Goal: Communication & Community: Ask a question

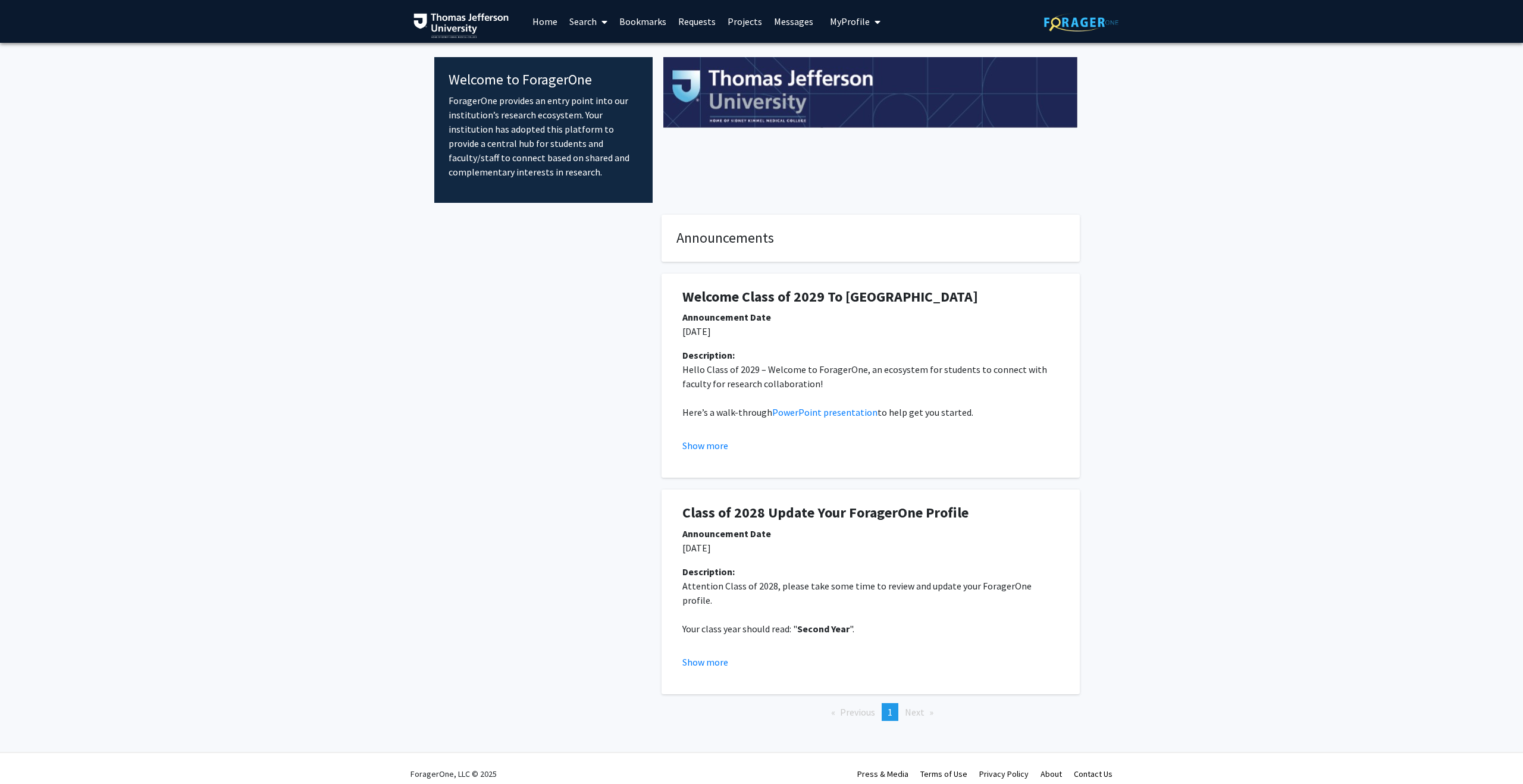
click at [586, 24] on link "Search" at bounding box center [588, 22] width 50 height 42
click at [643, 29] on link "Bookmarks" at bounding box center [643, 22] width 59 height 42
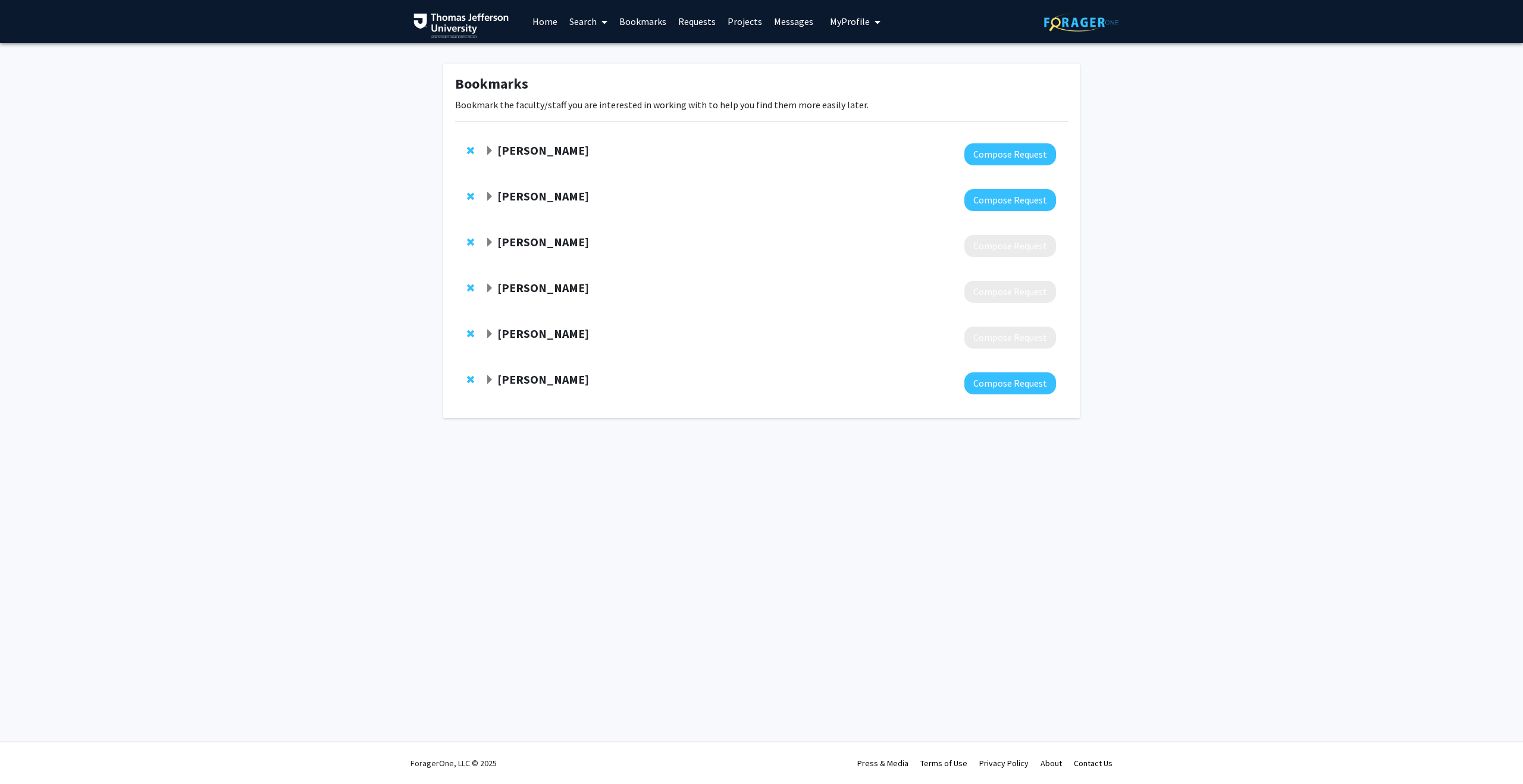
click at [488, 149] on span "Expand Dennis Hand Bookmark" at bounding box center [489, 151] width 10 height 10
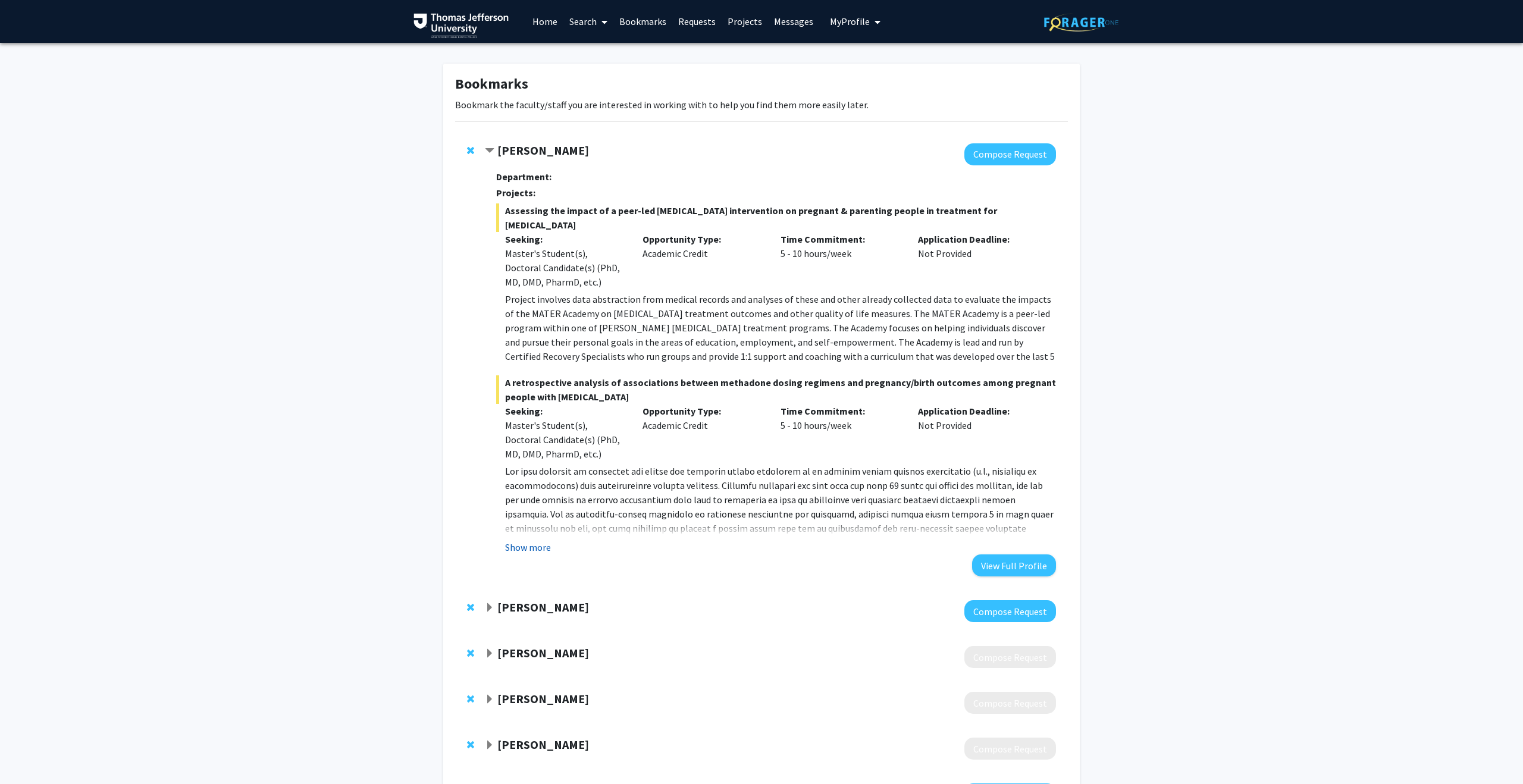
click at [529, 545] on button "Show more" at bounding box center [528, 547] width 46 height 14
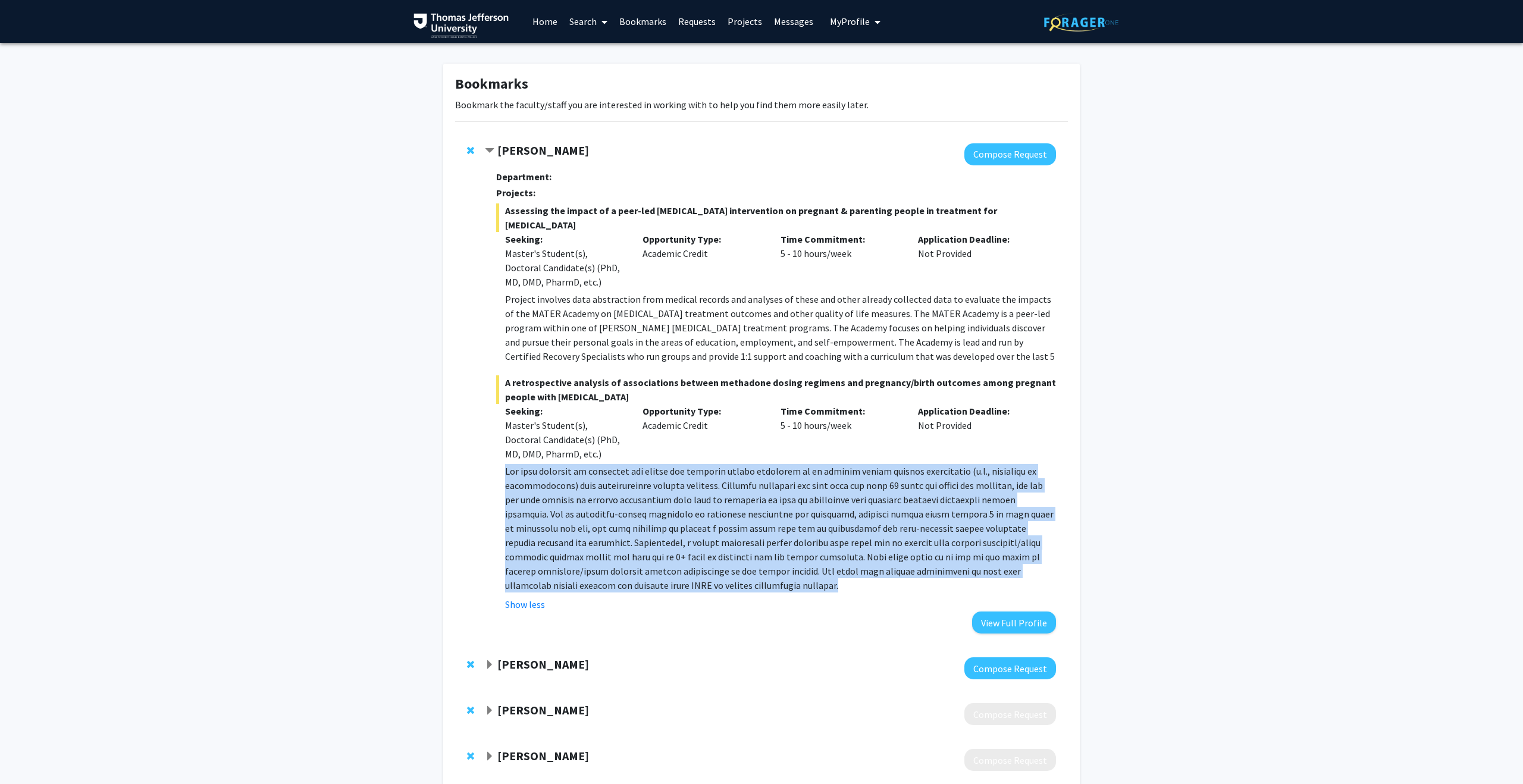
drag, startPoint x: 506, startPoint y: 472, endPoint x: 755, endPoint y: 587, distance: 274.3
click at [755, 587] on p at bounding box center [780, 528] width 551 height 129
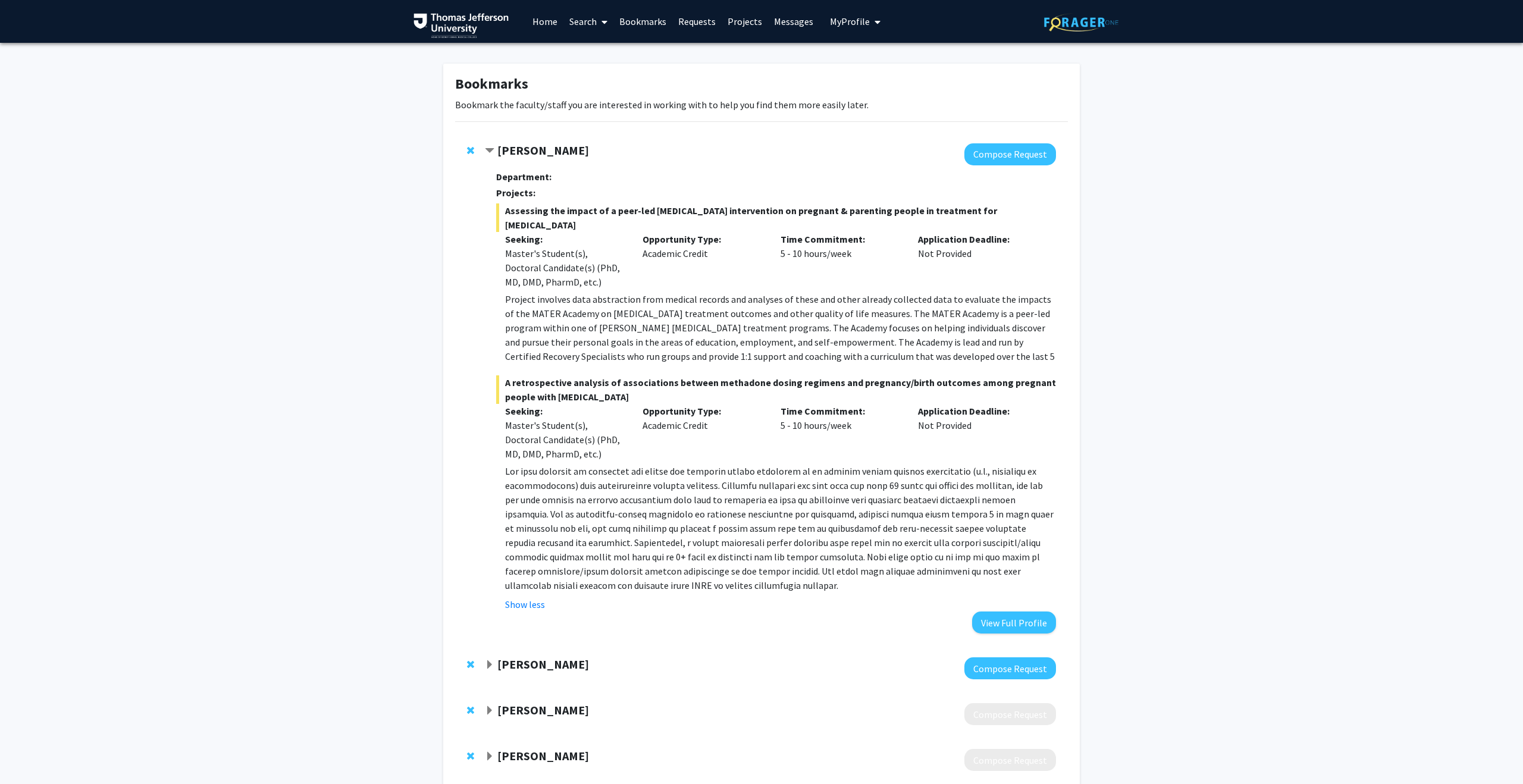
click at [691, 22] on link "Requests" at bounding box center [697, 22] width 50 height 42
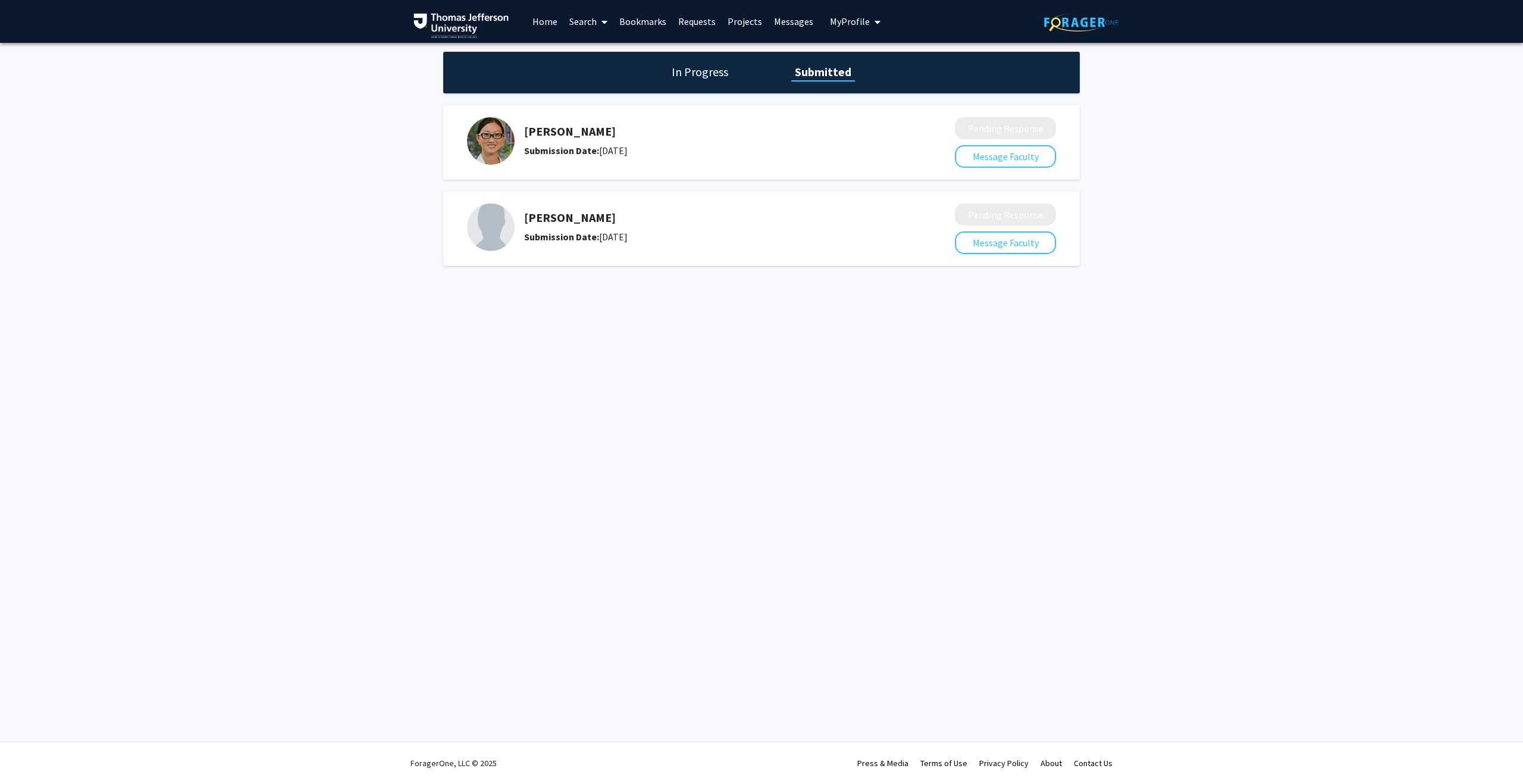
click at [542, 24] on link "Home" at bounding box center [545, 22] width 37 height 42
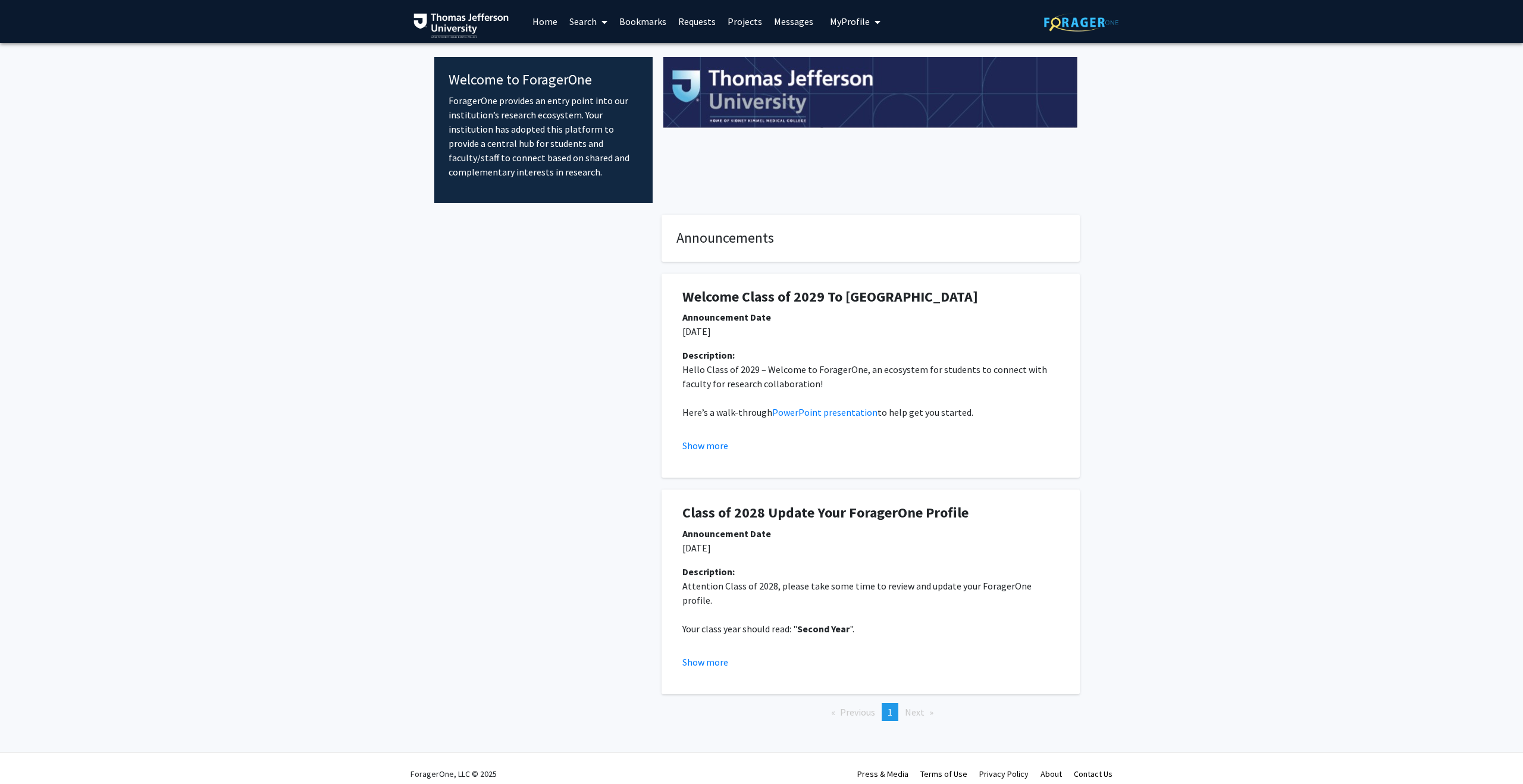
click at [593, 24] on link "Search" at bounding box center [588, 22] width 50 height 42
click at [595, 56] on span "Faculty/Staff" at bounding box center [607, 55] width 88 height 24
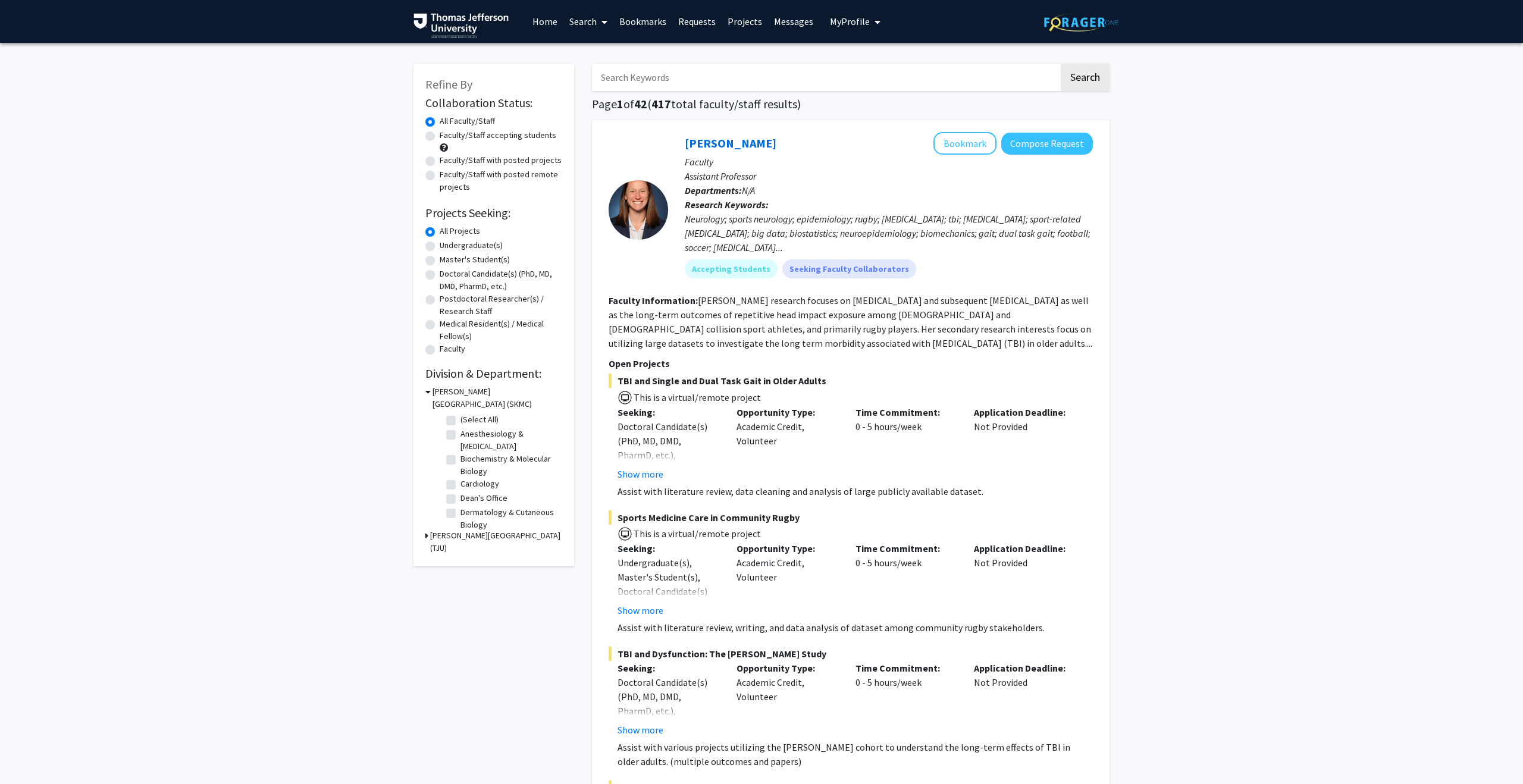
click at [774, 69] on input "Search Keywords" at bounding box center [825, 77] width 467 height 27
type input "retrospective"
click at [1060, 63] on button "Search" at bounding box center [1085, 77] width 49 height 27
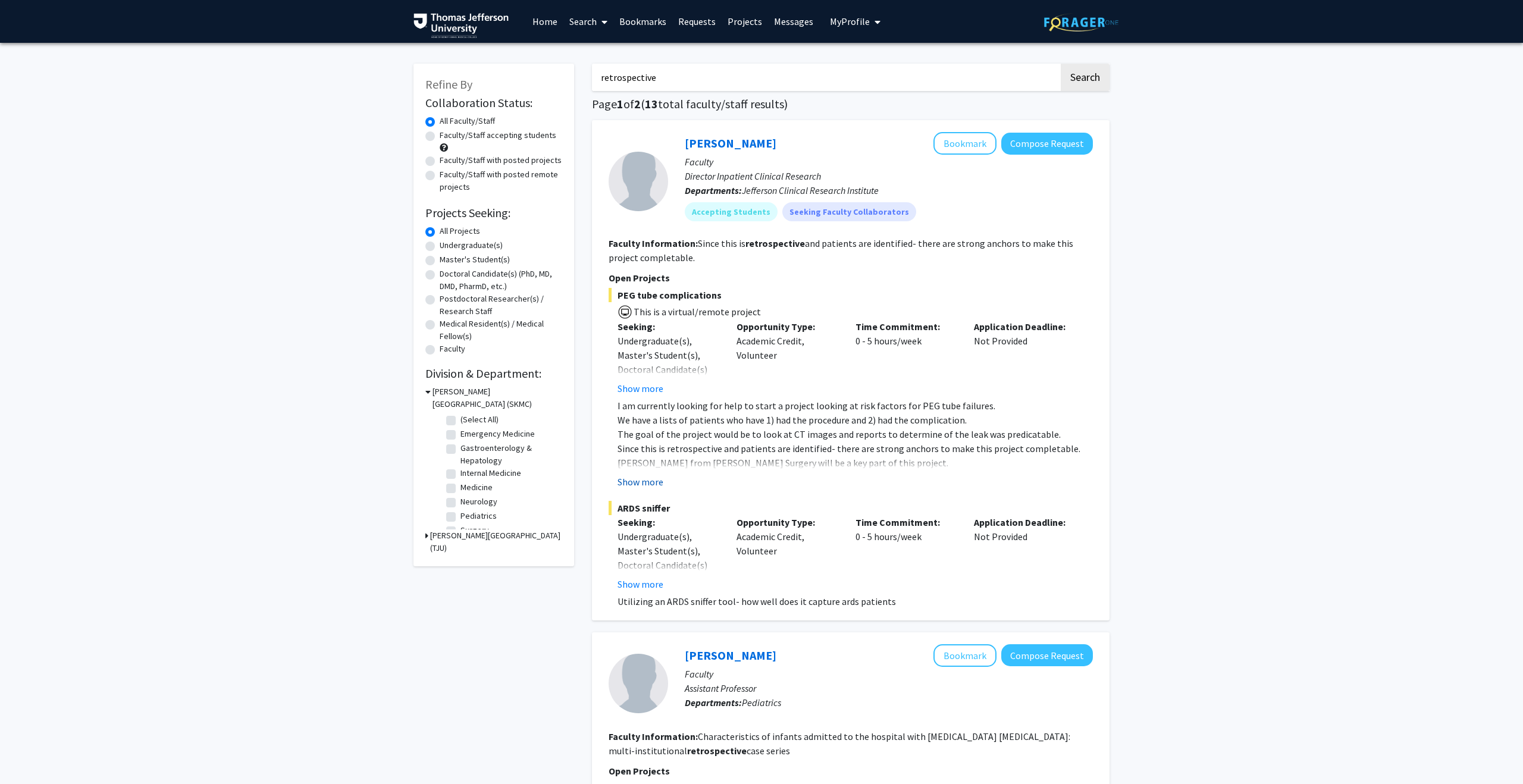
click at [652, 482] on button "Show more" at bounding box center [640, 482] width 46 height 14
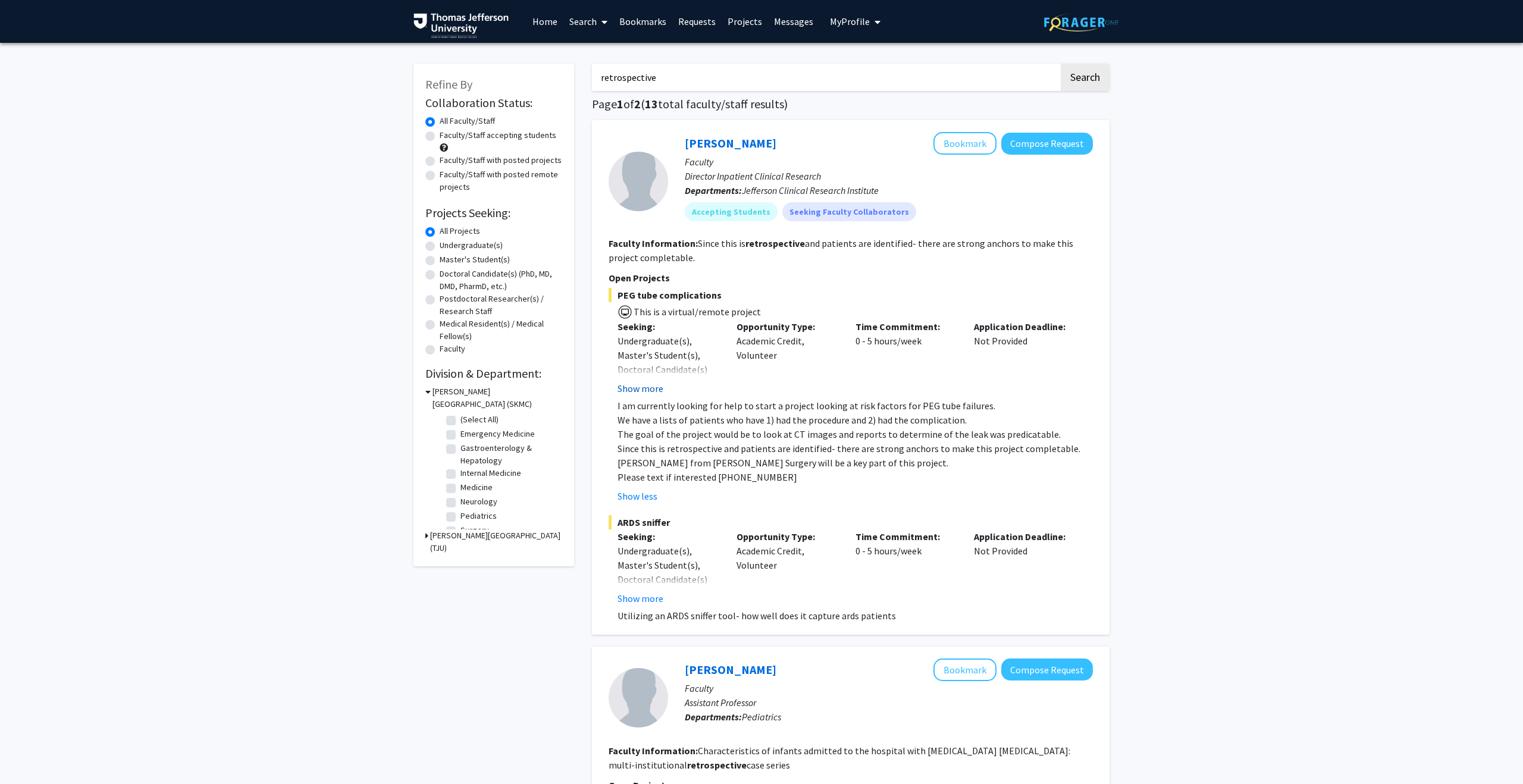
click at [641, 389] on button "Show more" at bounding box center [640, 389] width 46 height 14
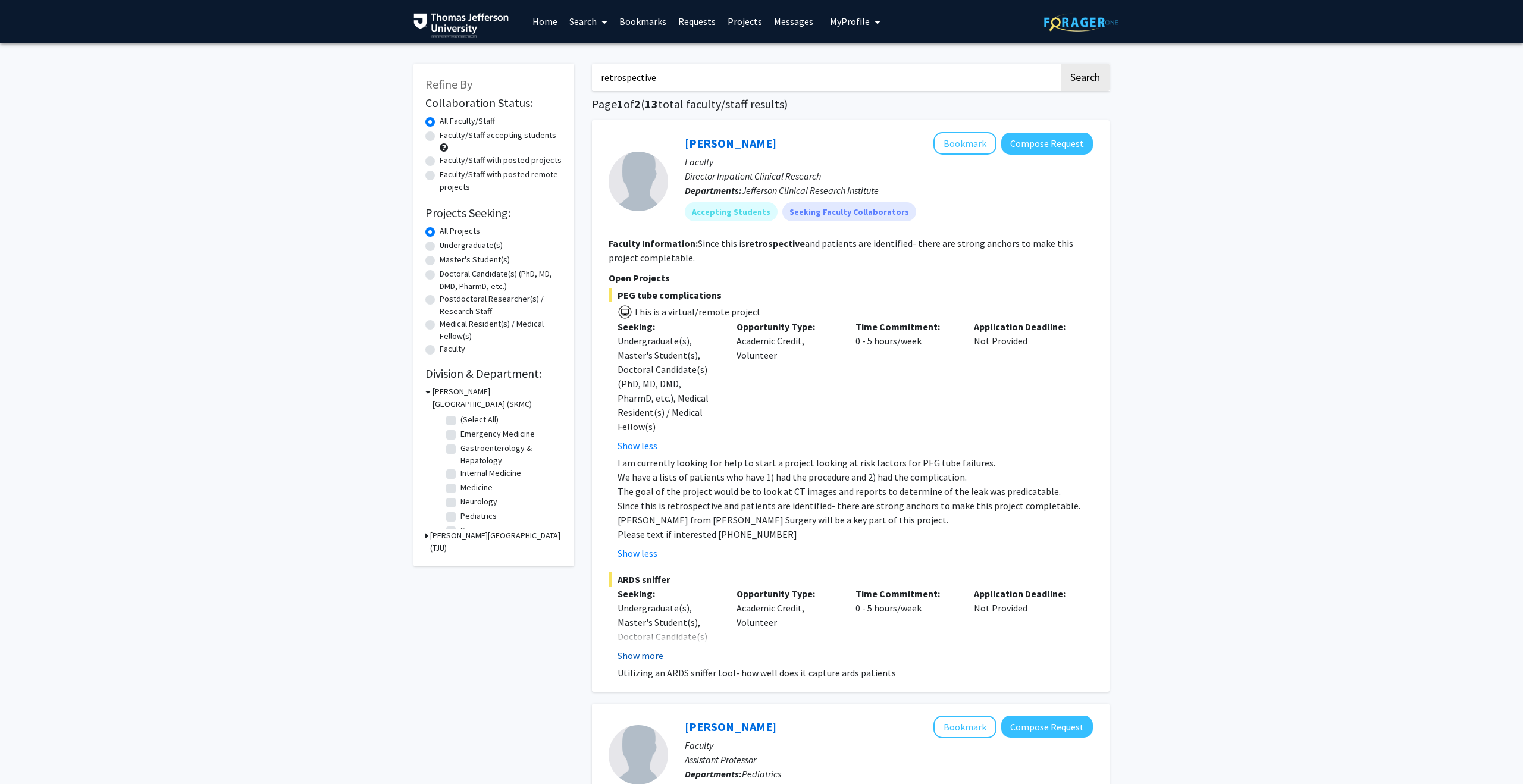
click at [642, 648] on button "Show more" at bounding box center [640, 655] width 46 height 14
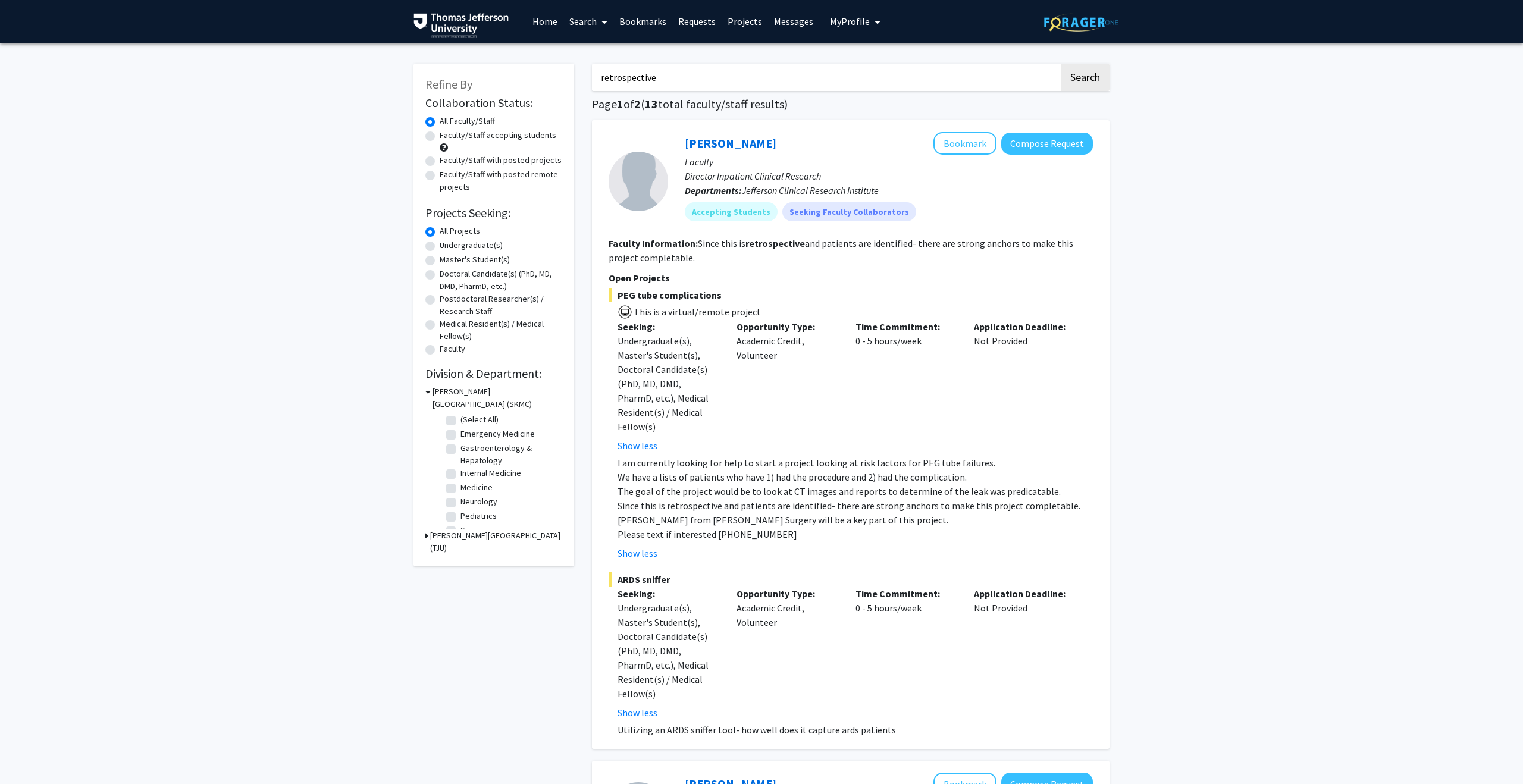
click at [655, 513] on p "[PERSON_NAME] from [PERSON_NAME] Surgery will be a key part of this project." at bounding box center [855, 520] width 475 height 14
click at [681, 297] on span "PEG tube complications" at bounding box center [850, 295] width 484 height 14
click at [973, 145] on button "Bookmark" at bounding box center [965, 143] width 63 height 23
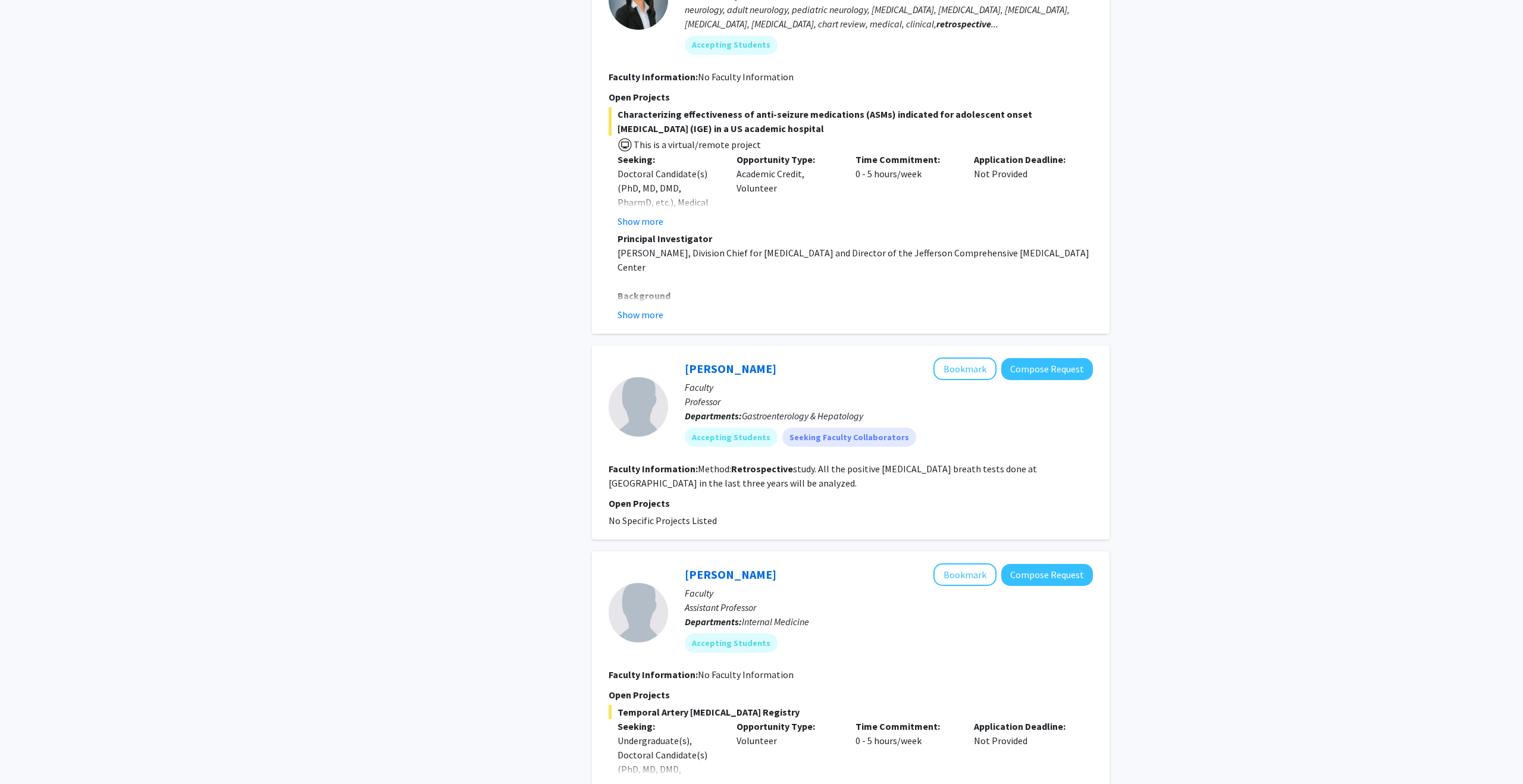
scroll to position [2408, 0]
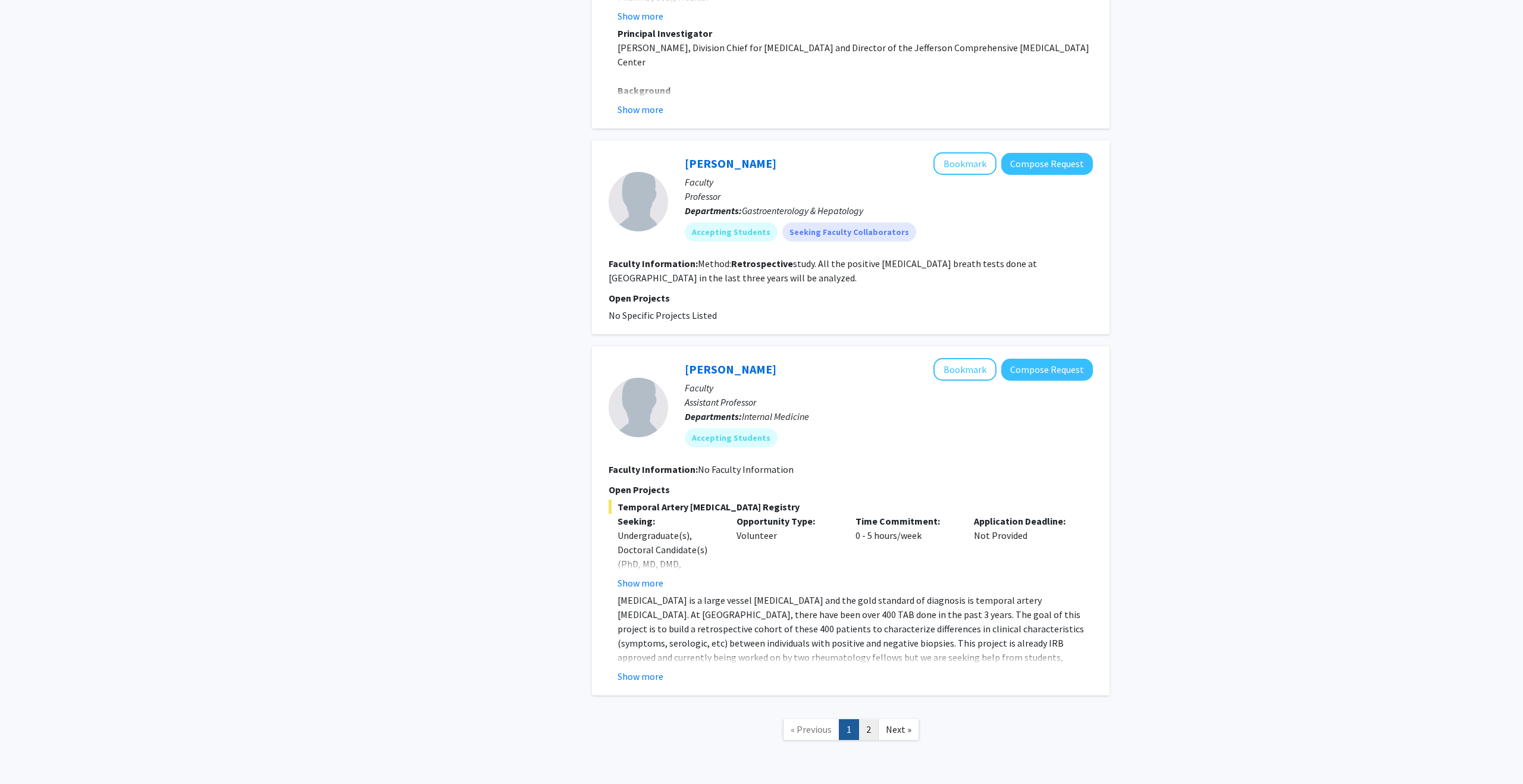
click at [871, 719] on link "2" at bounding box center [868, 730] width 20 height 21
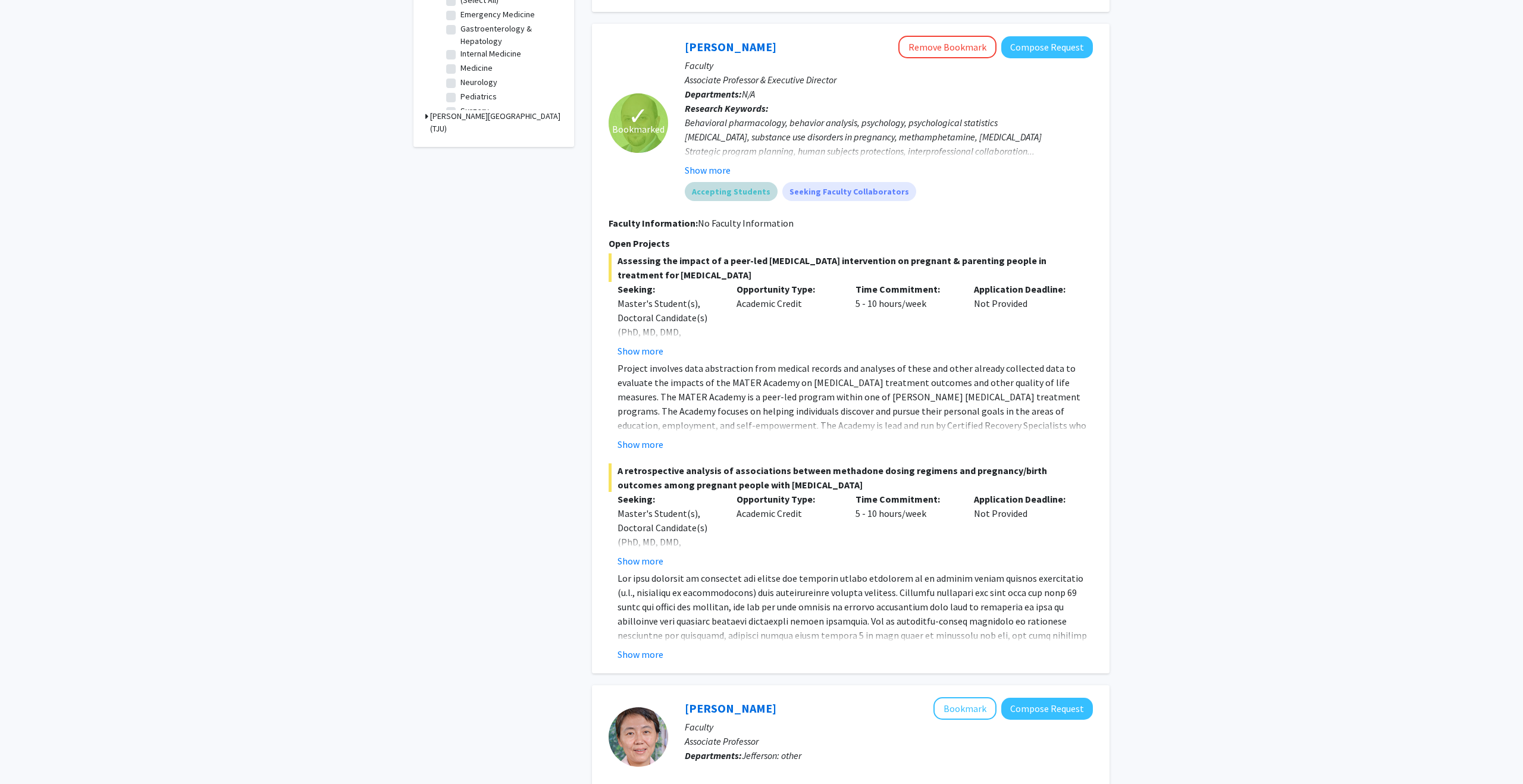
scroll to position [459, 0]
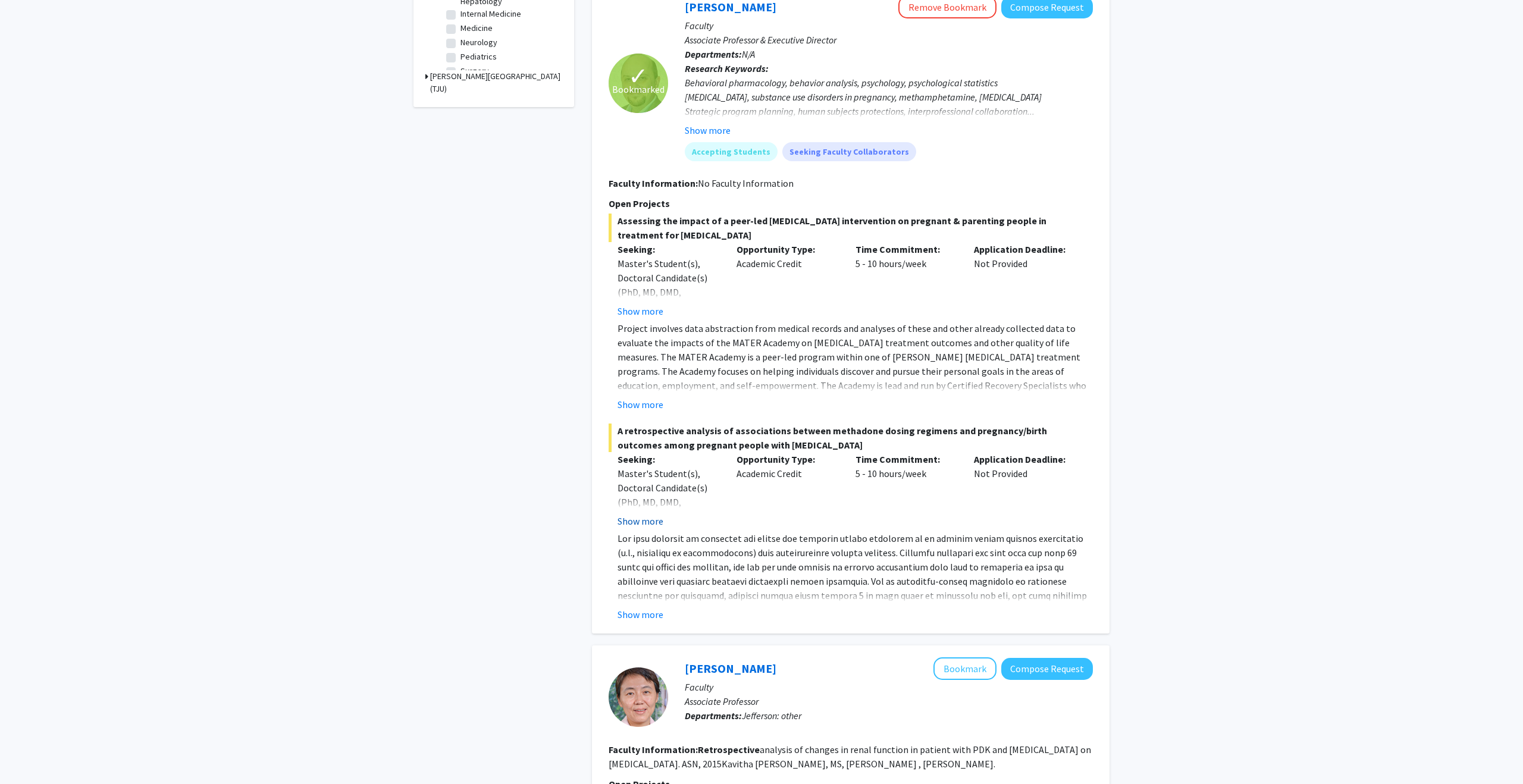
click at [640, 520] on button "Show more" at bounding box center [640, 521] width 46 height 14
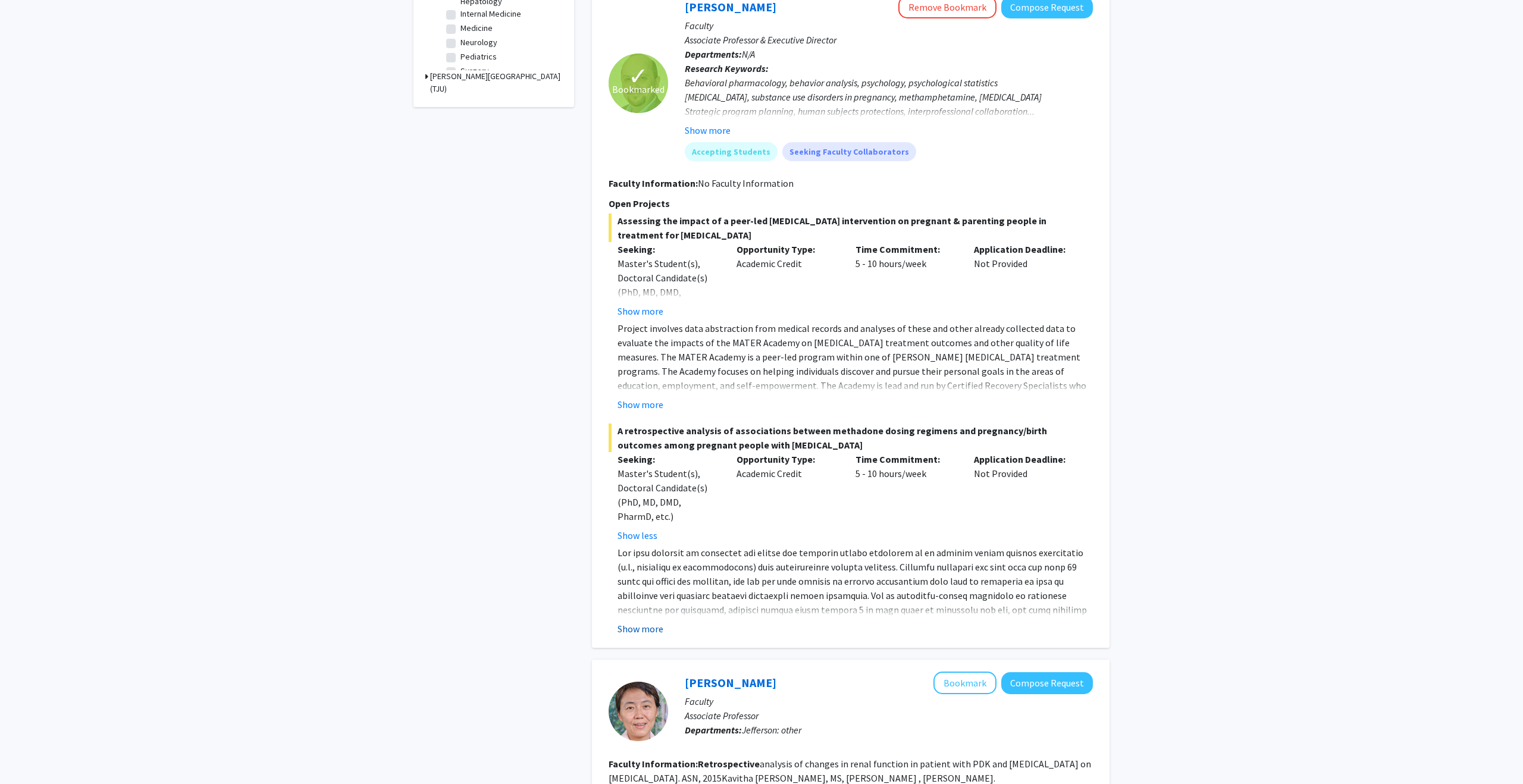
click at [637, 629] on button "Show more" at bounding box center [640, 629] width 46 height 14
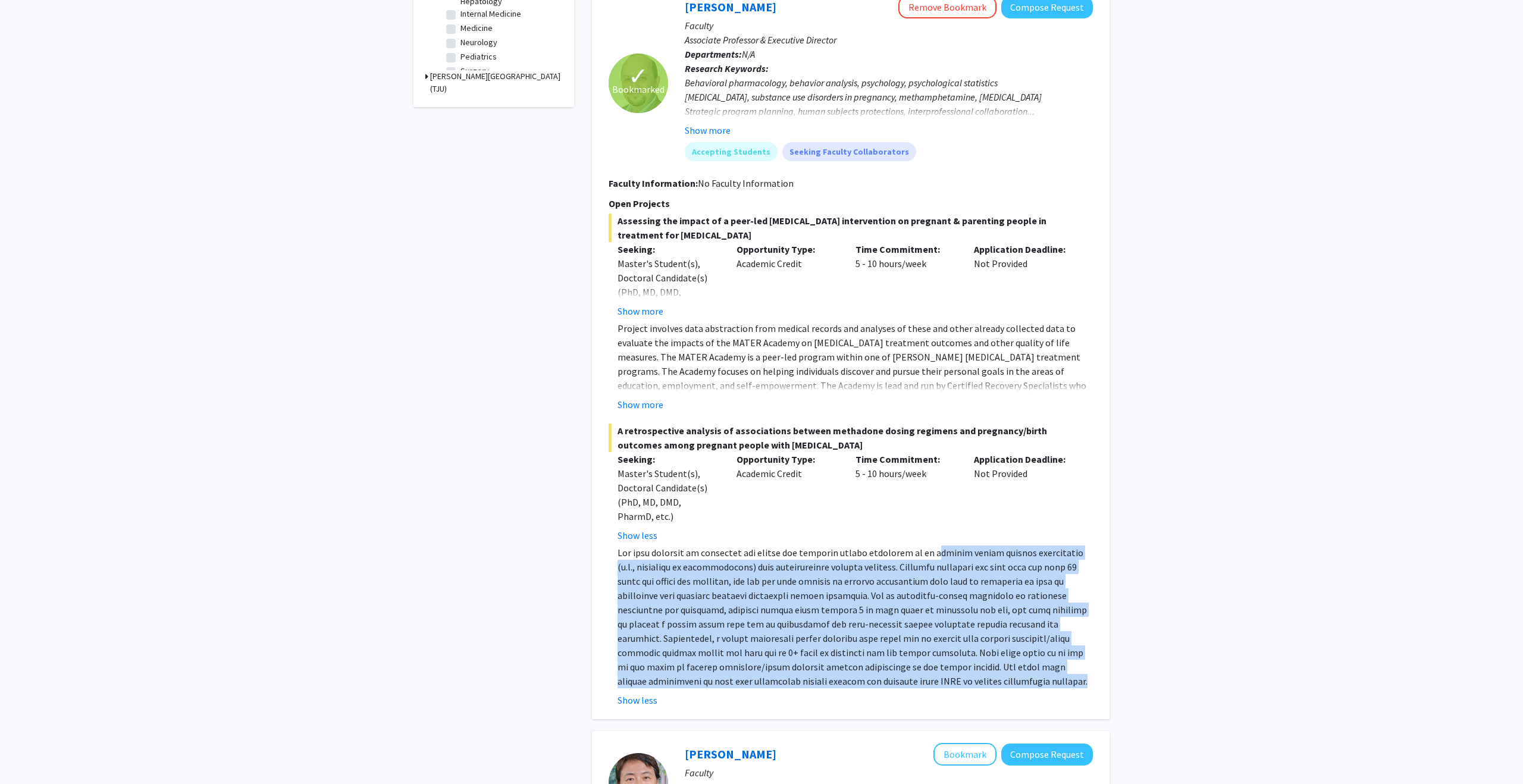
drag, startPoint x: 927, startPoint y: 552, endPoint x: 966, endPoint y: 677, distance: 130.9
click at [966, 677] on p at bounding box center [855, 617] width 475 height 143
click at [949, 673] on p at bounding box center [855, 617] width 475 height 143
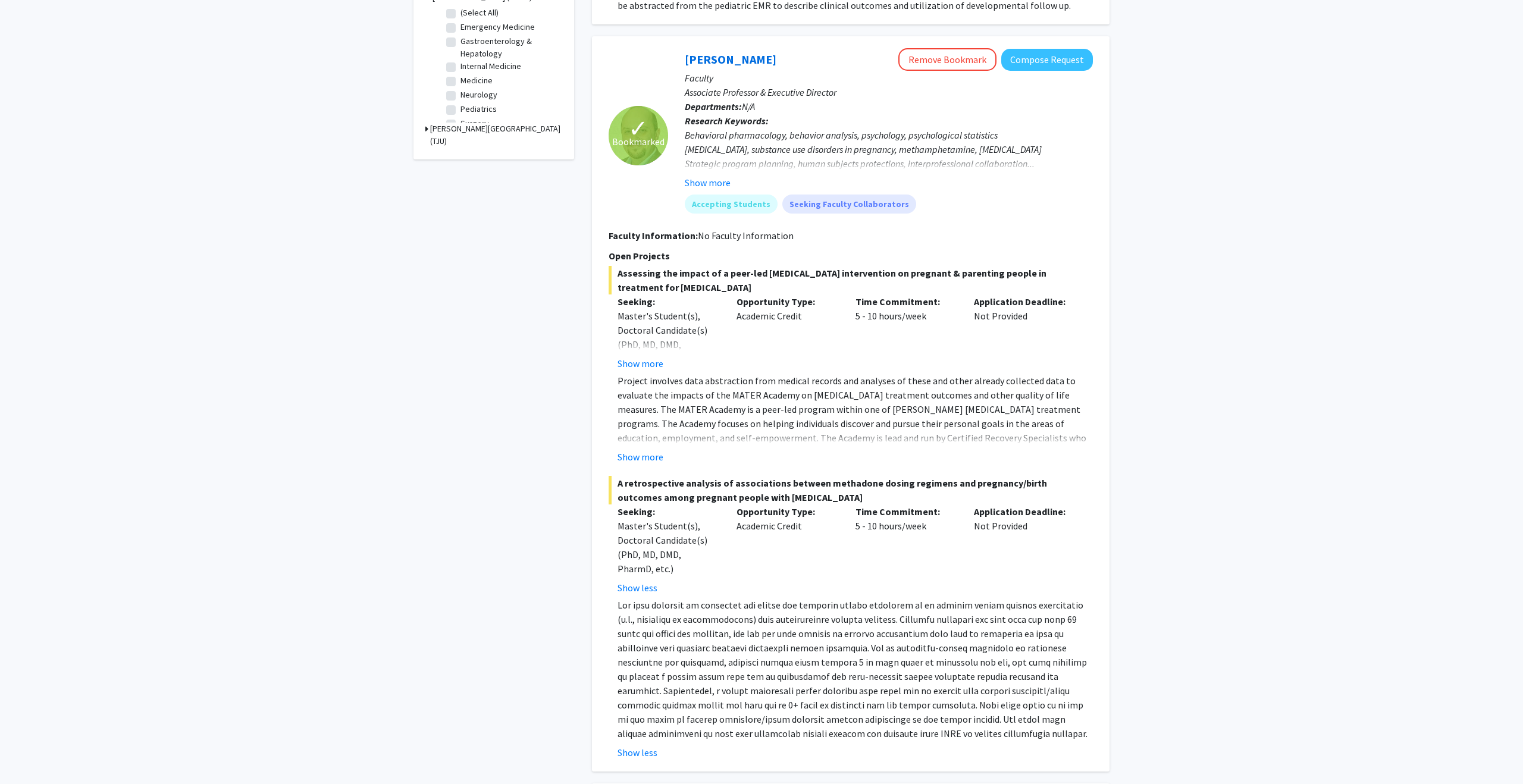
scroll to position [399, 0]
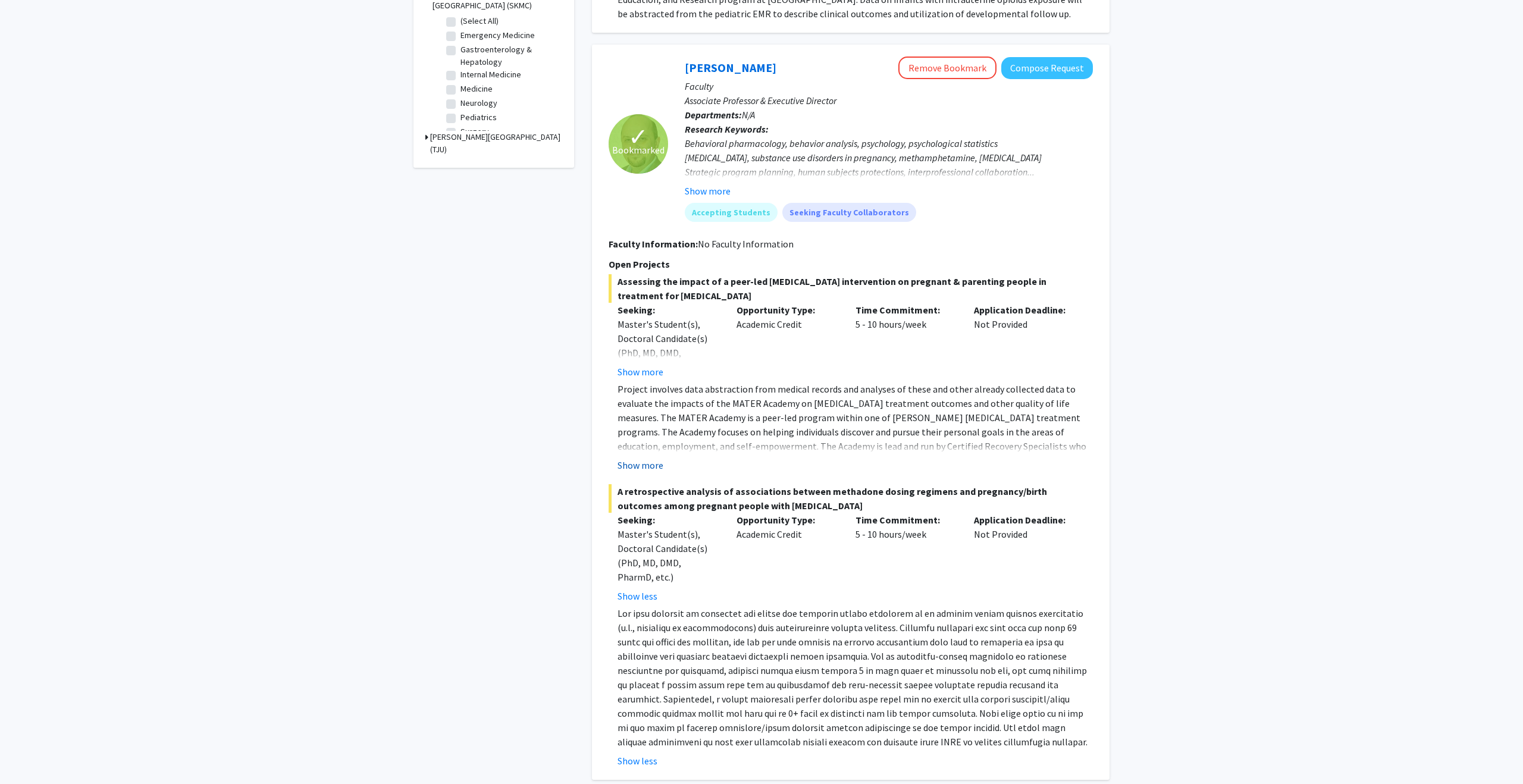
click at [639, 465] on button "Show more" at bounding box center [640, 465] width 46 height 14
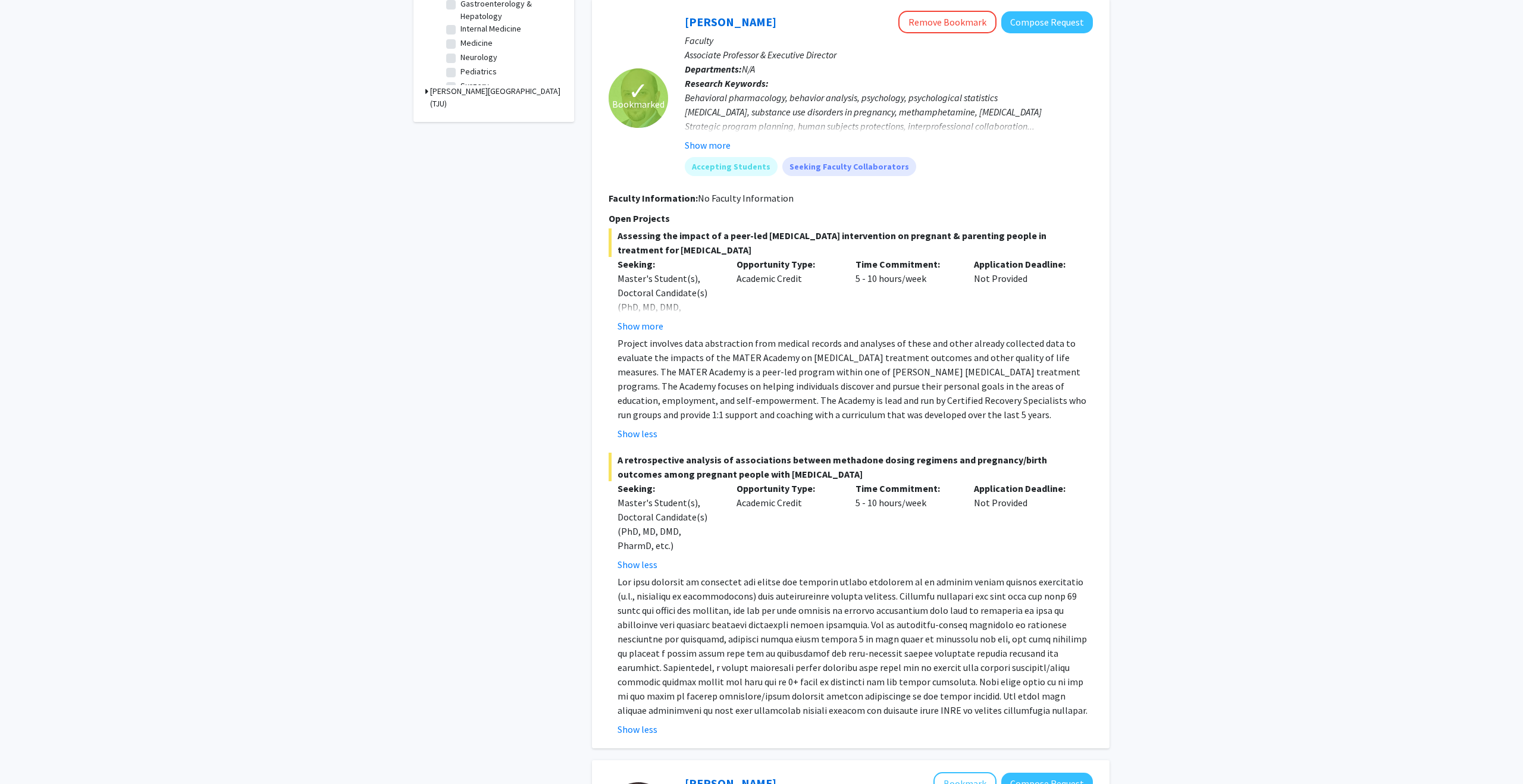
scroll to position [542, 0]
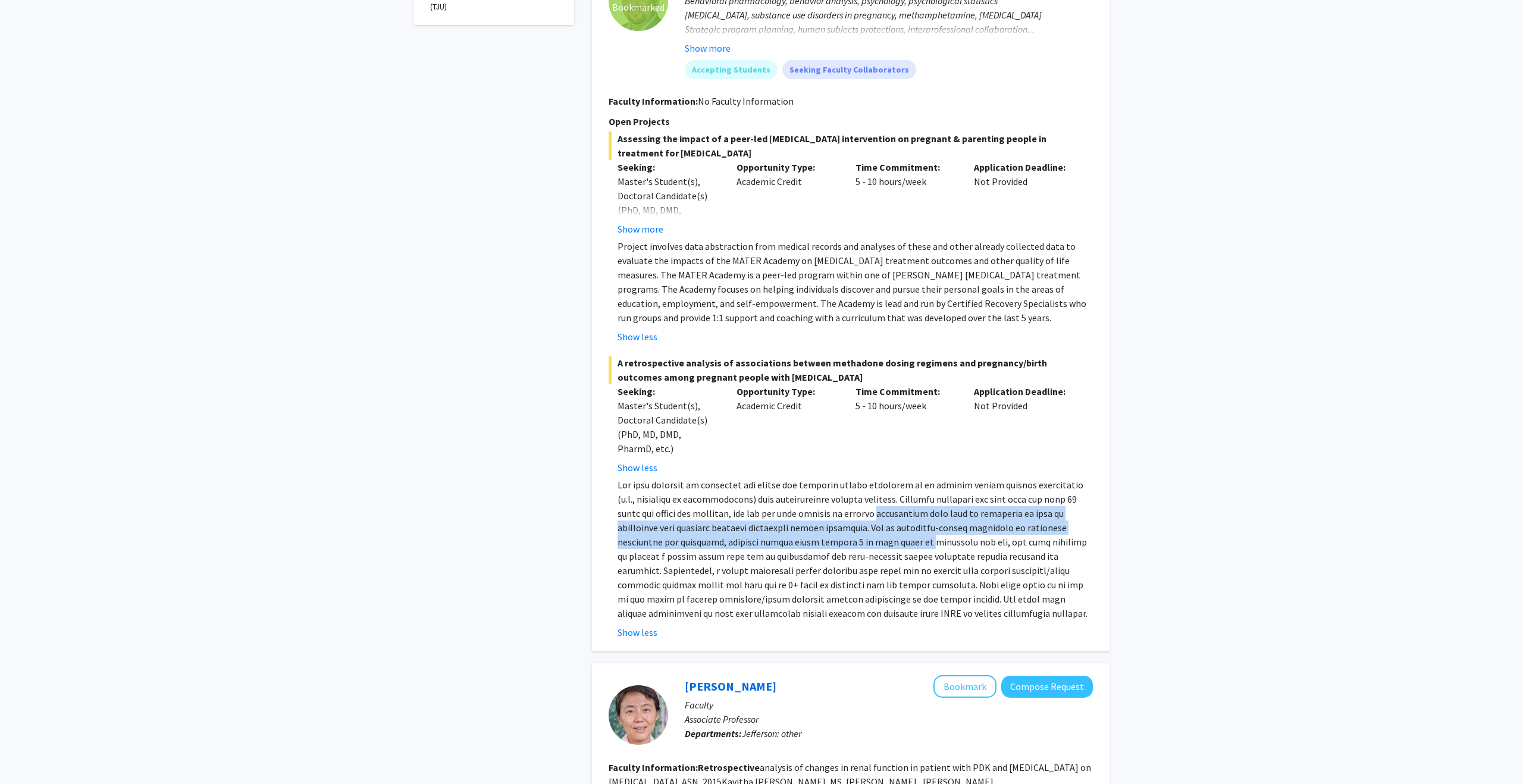
drag, startPoint x: 871, startPoint y: 508, endPoint x: 875, endPoint y: 541, distance: 33.2
click at [875, 541] on p at bounding box center [855, 549] width 475 height 143
click at [814, 468] on div "Opportunity Type: Academic Credit" at bounding box center [787, 429] width 119 height 90
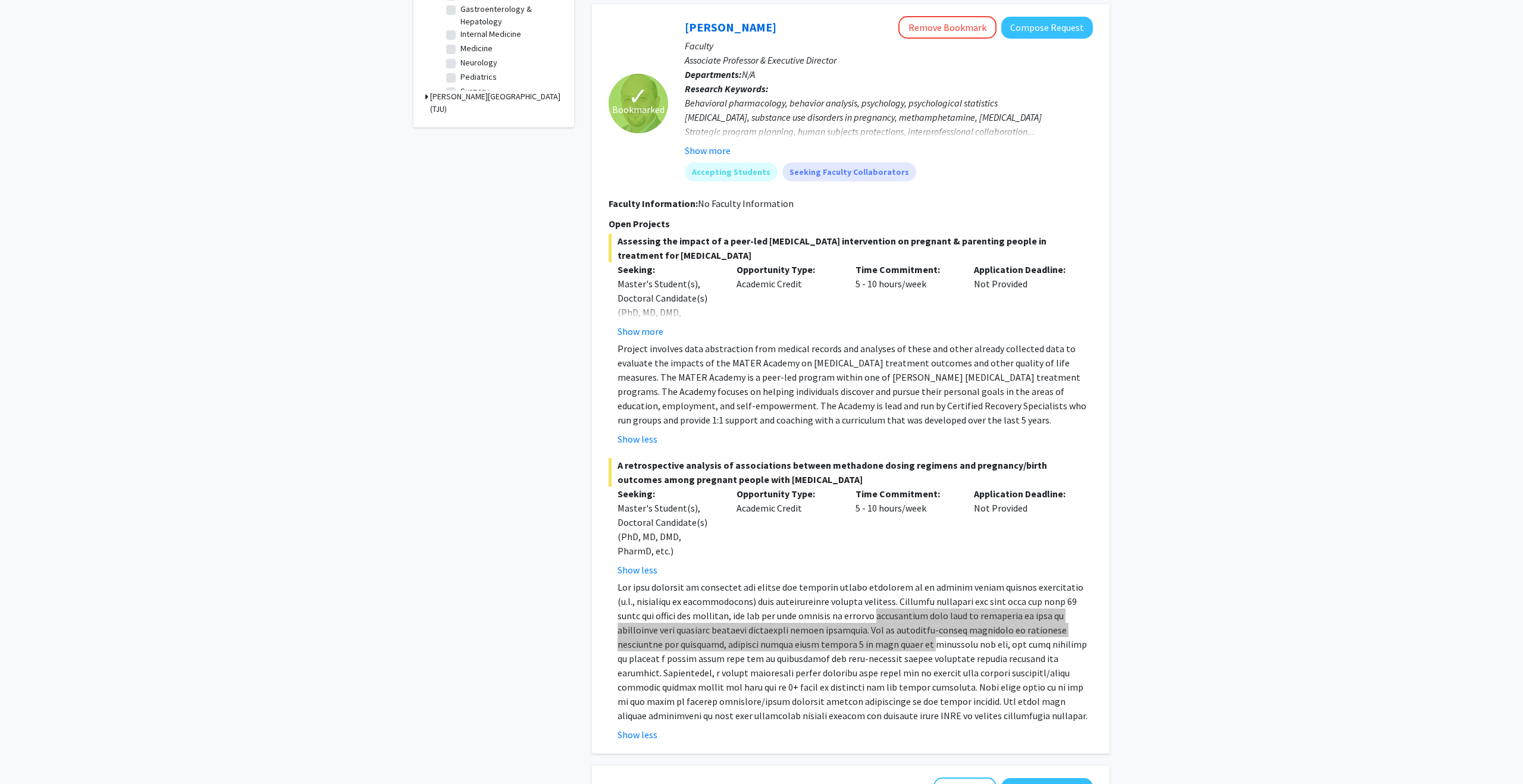
scroll to position [457, 0]
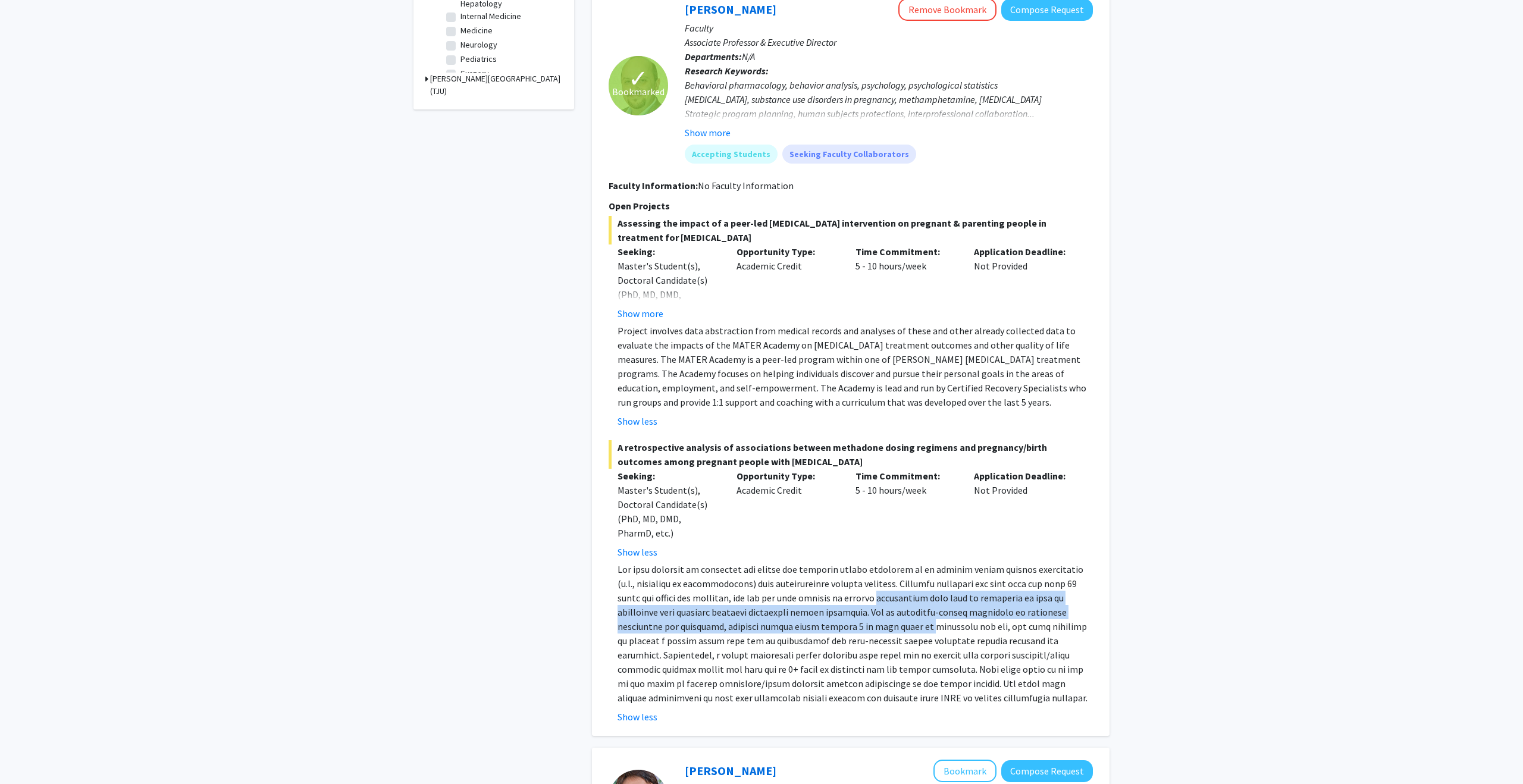
drag, startPoint x: 619, startPoint y: 448, endPoint x: 828, endPoint y: 466, distance: 209.8
click at [828, 466] on span "A retrospective analysis of associations between methadone dosing regimens and …" at bounding box center [850, 455] width 484 height 29
copy span "A retrospective analysis of associations between methadone dosing regimens and …"
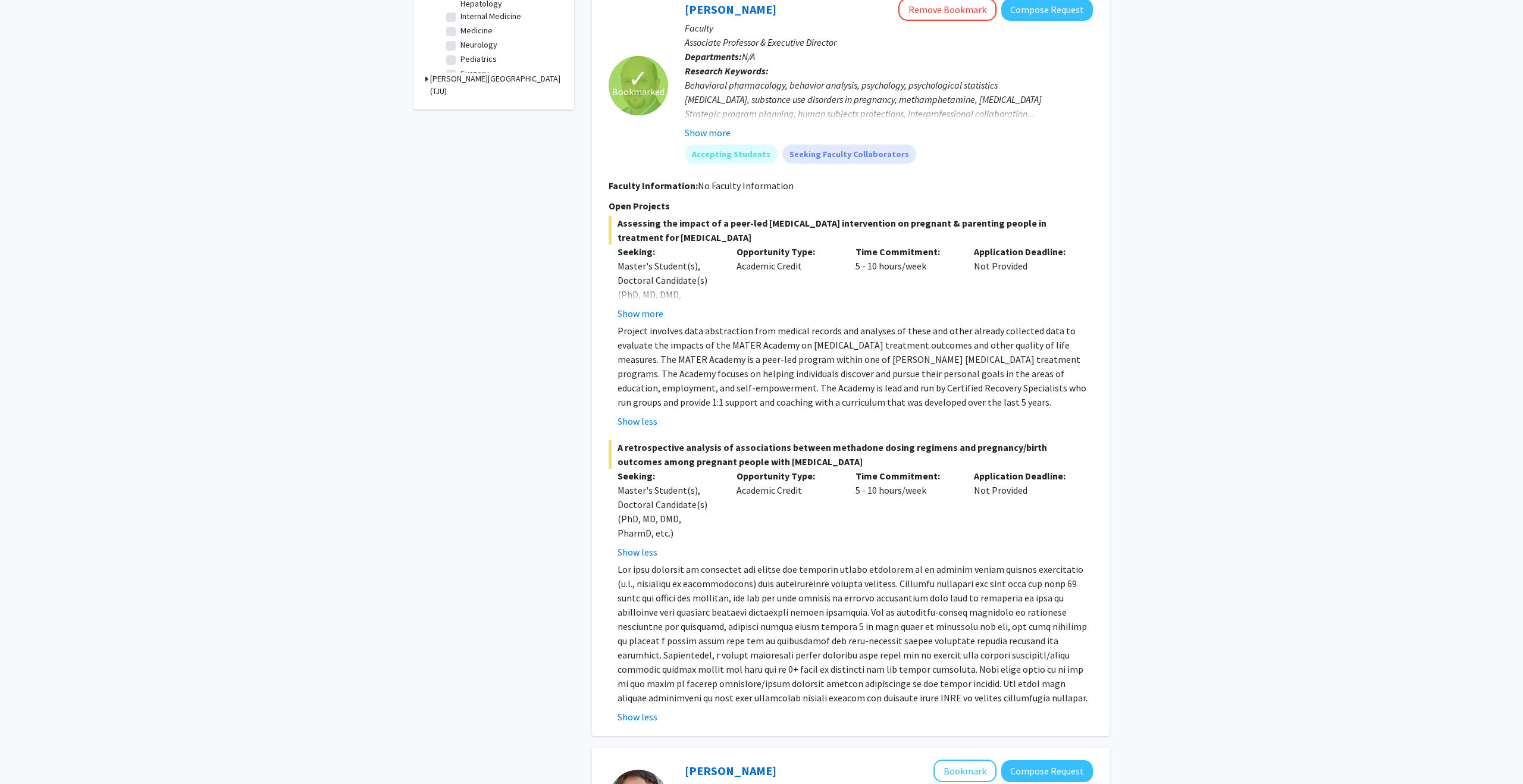
click at [854, 527] on div "Time Commitment: 5 - 10 hours/week" at bounding box center [906, 514] width 119 height 90
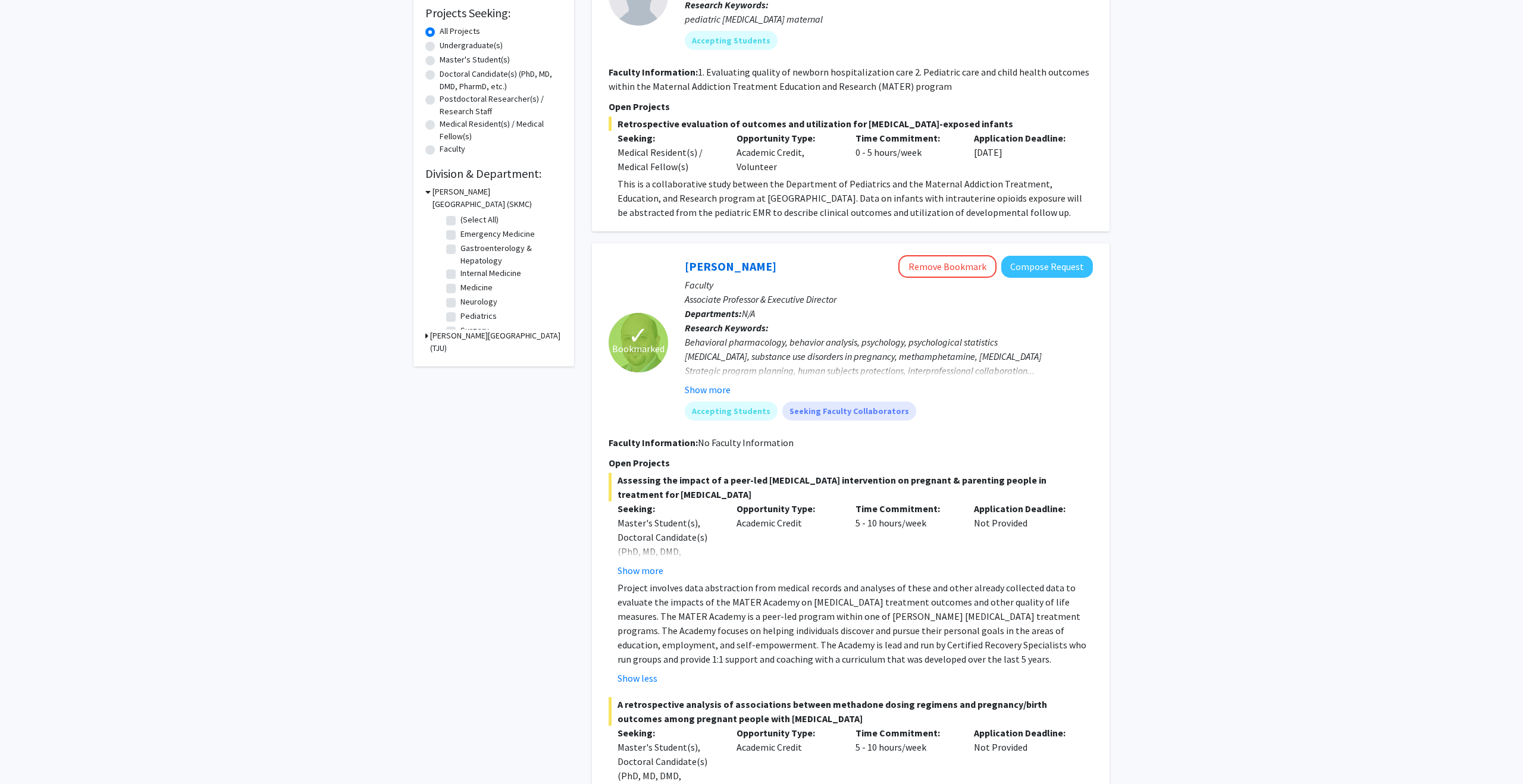
scroll to position [204, 0]
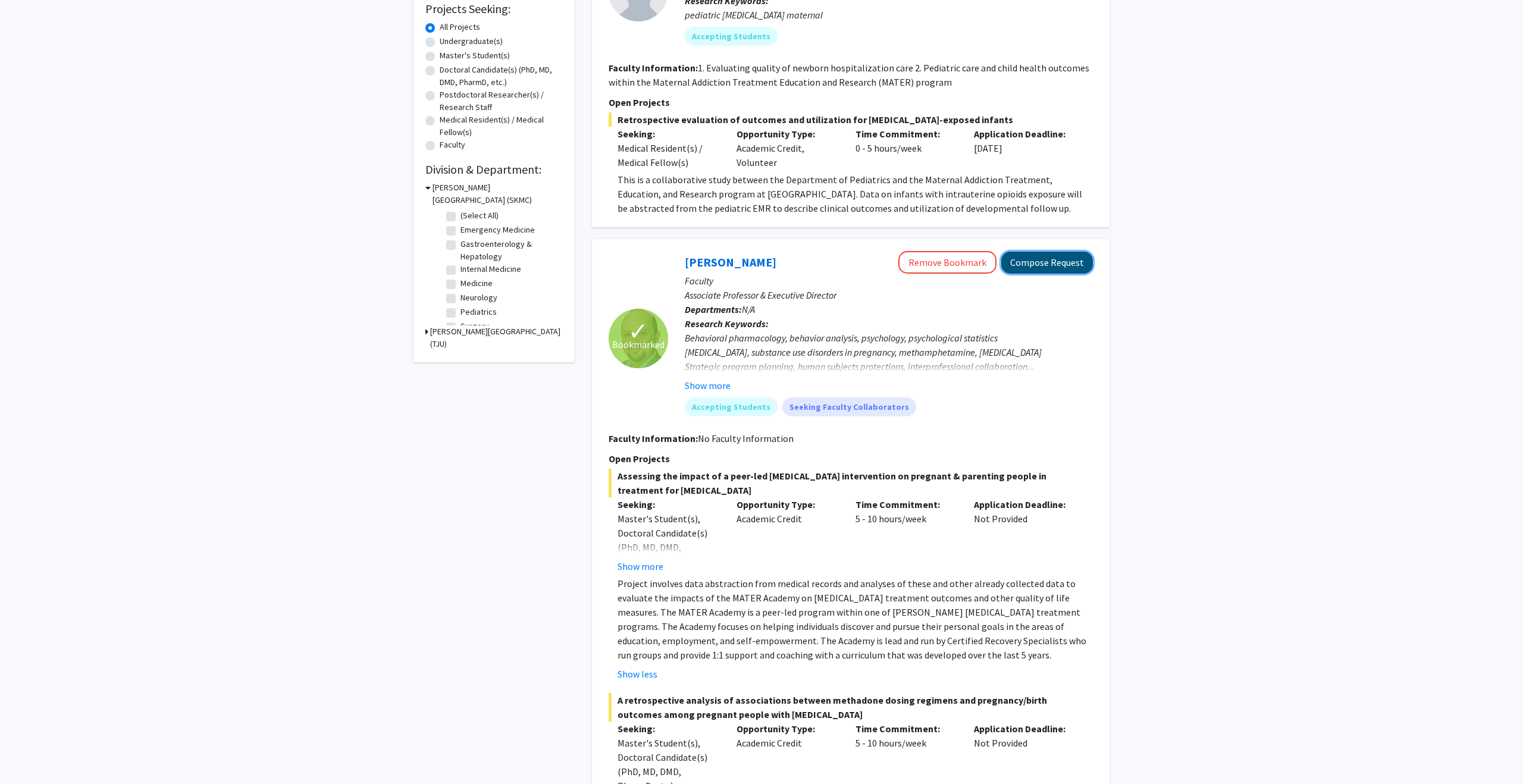
click at [1056, 261] on button "Compose Request" at bounding box center [1047, 263] width 91 height 22
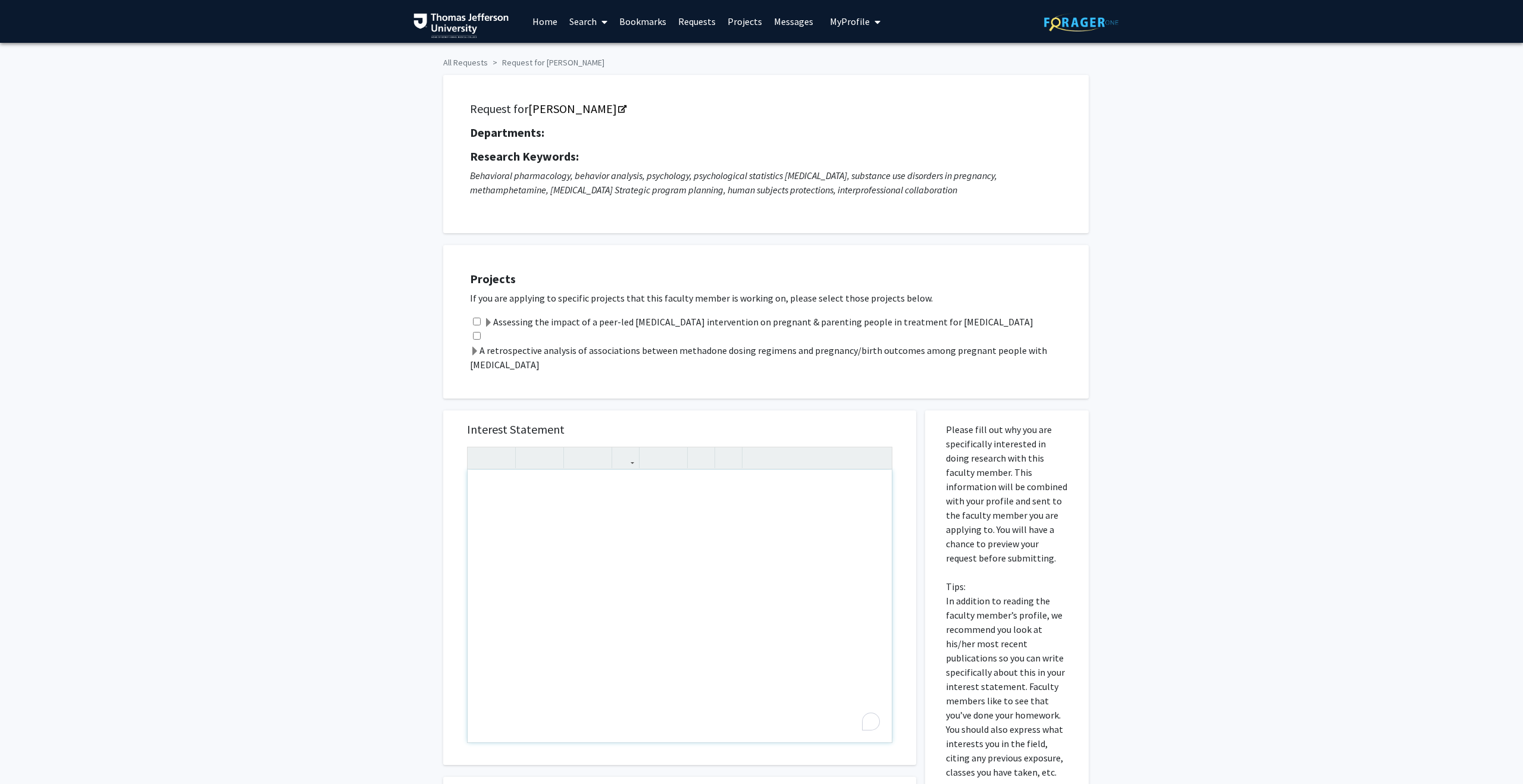
click at [489, 492] on div "To enrich screen reader interactions, please activate Accessibility in Grammarl…" at bounding box center [680, 606] width 424 height 272
paste div "To enrich screen reader interactions, please activate Accessibility in Grammarl…"
type textarea "<p>Good evening Dr. Hand,&nbsp;</p><br><p>I hope you are doing well. My name is…"
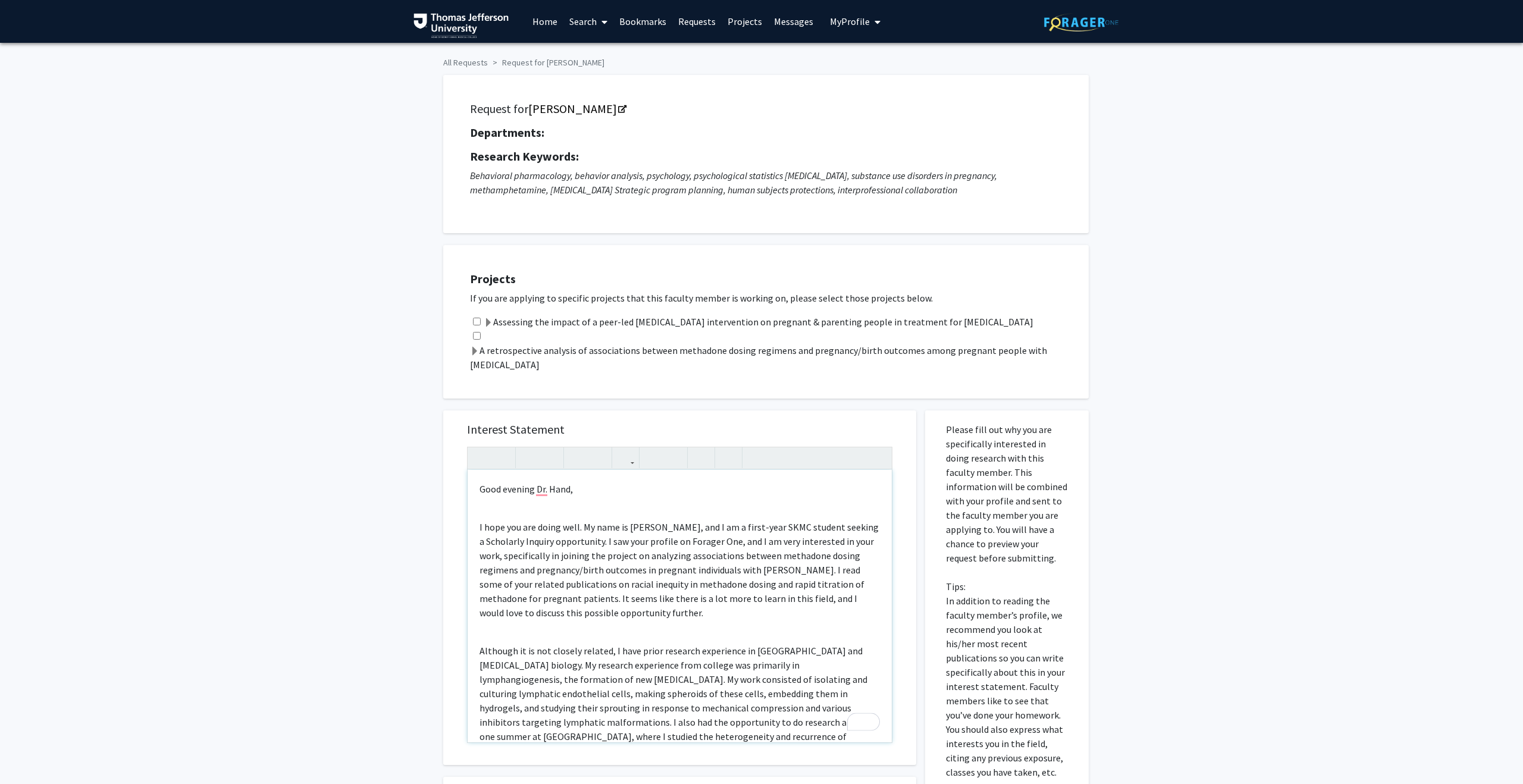
click at [491, 504] on div "Good evening Dr. Hand, I hope you are doing well. My name is [PERSON_NAME], and…" at bounding box center [680, 606] width 424 height 272
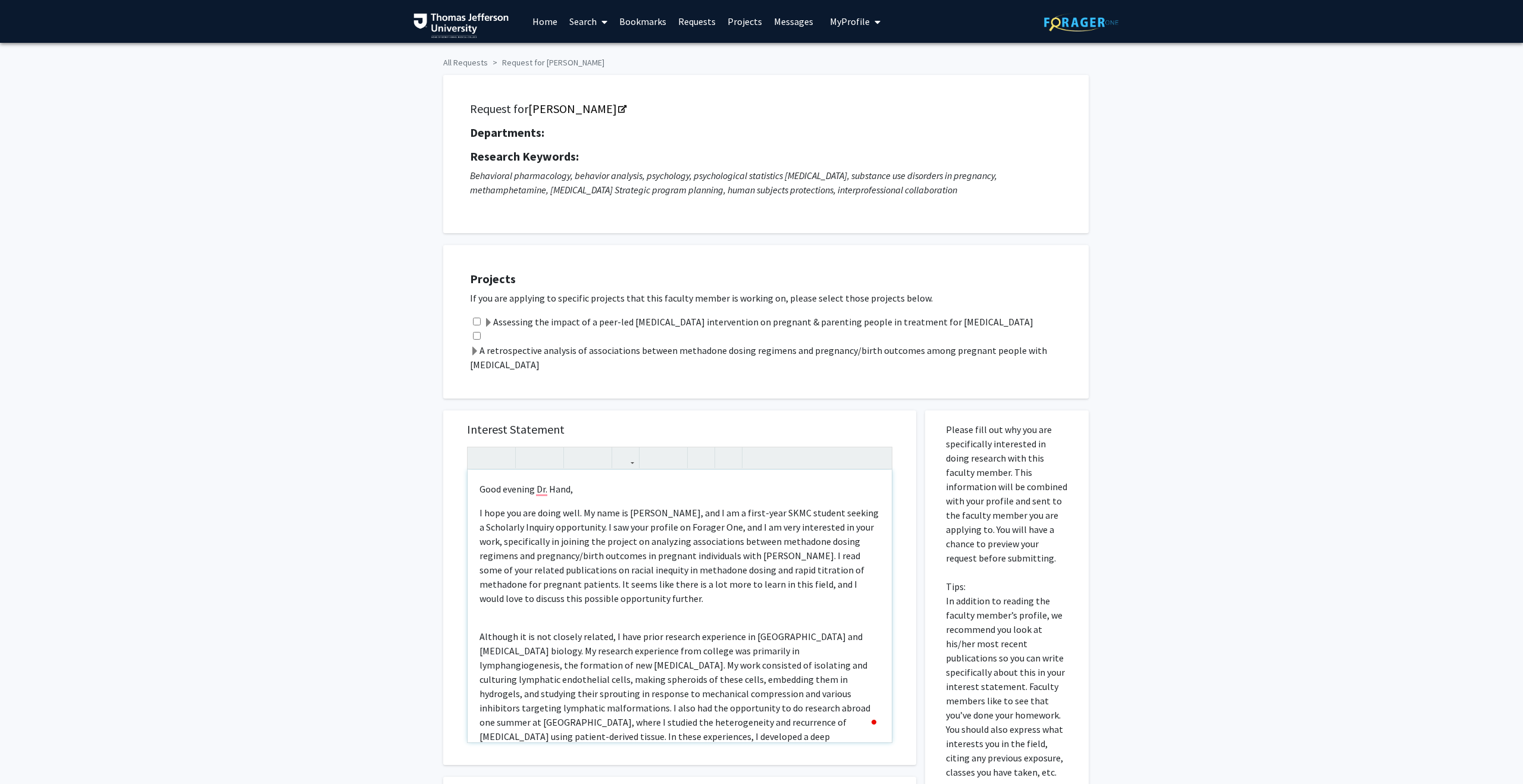
click at [488, 616] on div "Good evening Dr. Hand, I hope you are doing well. My name is [PERSON_NAME], and…" at bounding box center [680, 606] width 424 height 272
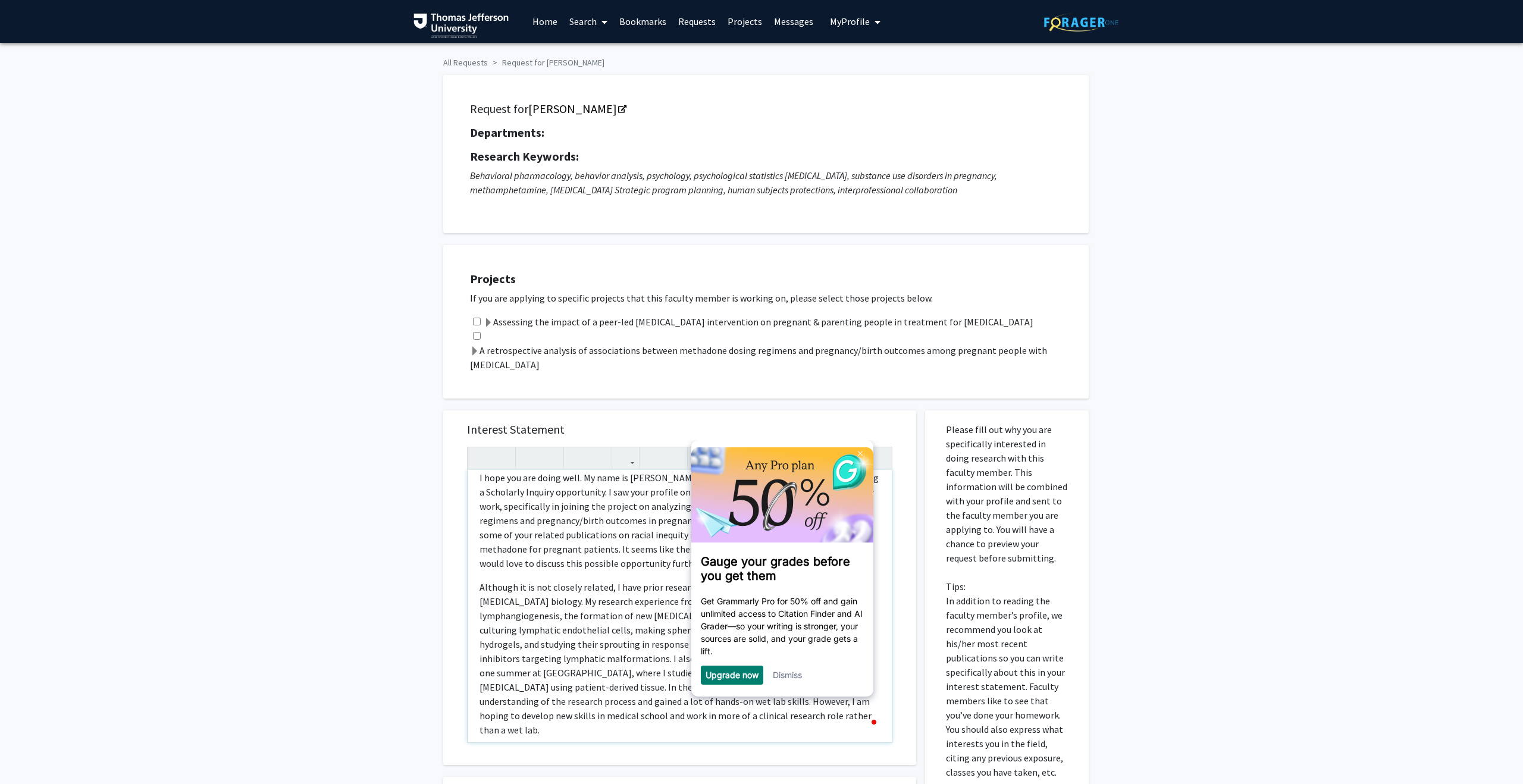
scroll to position [37, 0]
click at [791, 674] on link "Dismiss" at bounding box center [787, 674] width 29 height 10
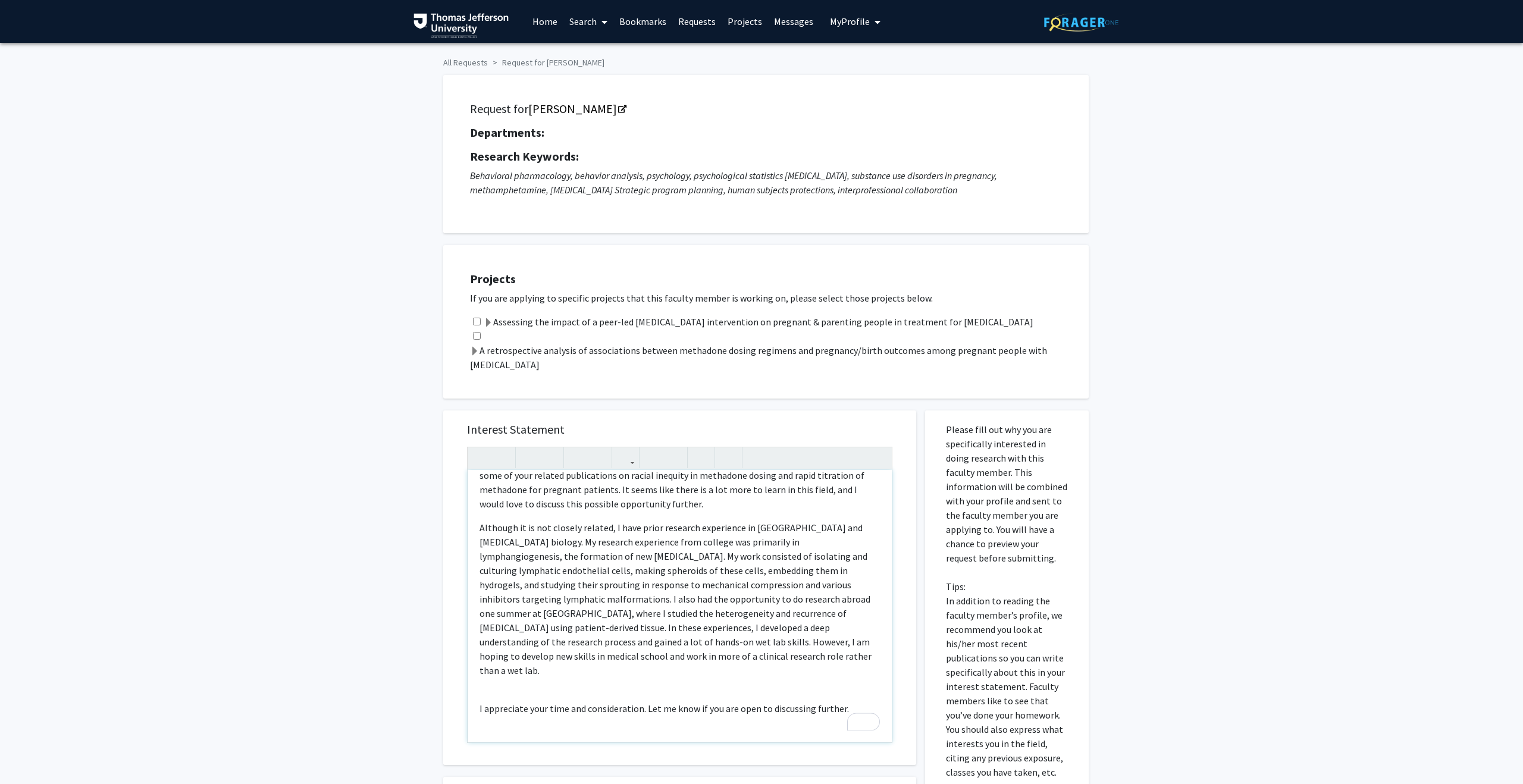
scroll to position [133, 0]
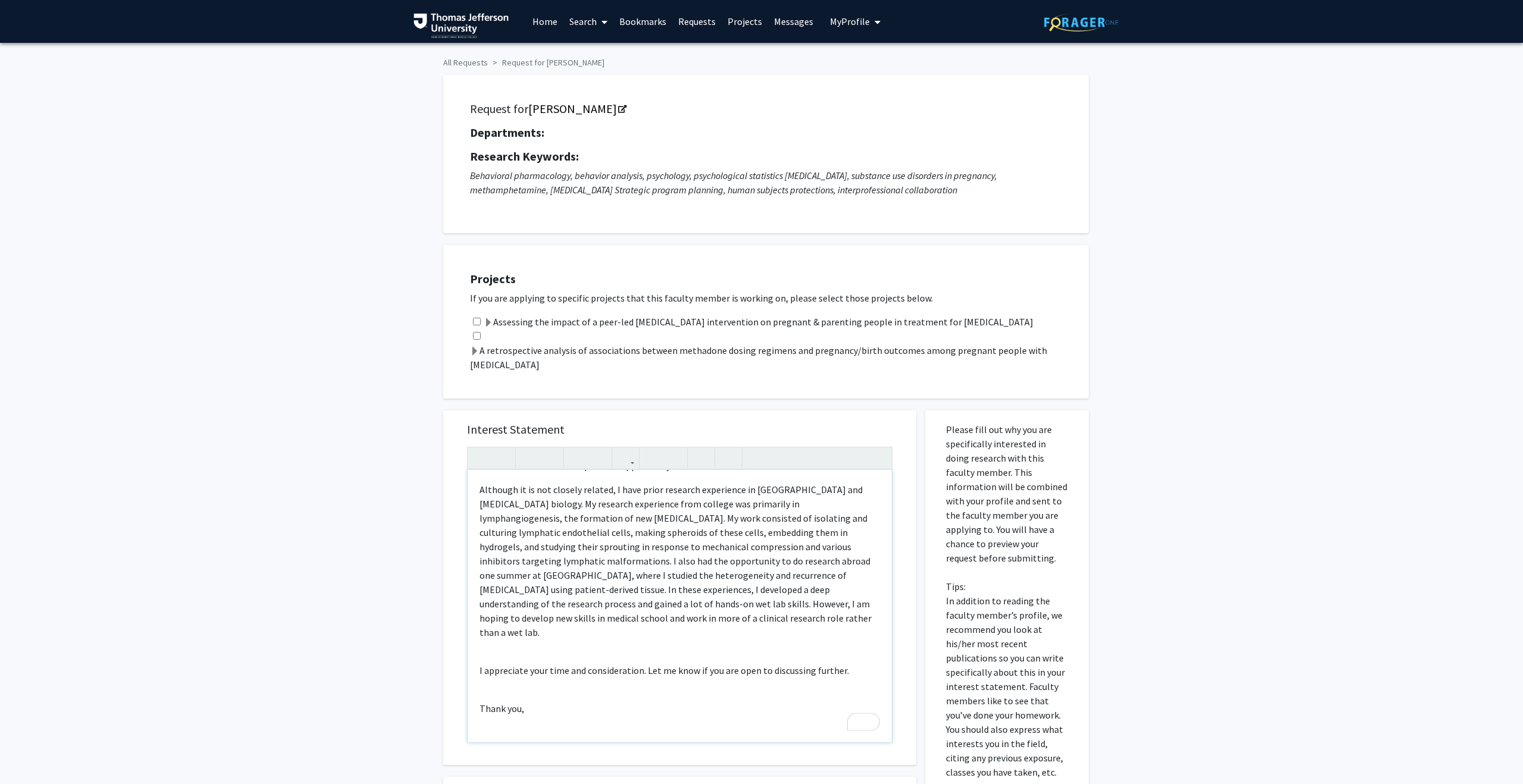
click at [502, 634] on div "Good evening Dr. Hand, I hope you are doing well. My name is [PERSON_NAME], and…" at bounding box center [680, 606] width 424 height 272
click at [479, 661] on div "Good evening Dr. Hand, I hope you are doing well. My name is [PERSON_NAME], and…" at bounding box center [680, 606] width 424 height 272
click at [484, 678] on div "Good evening Dr. Hand, I hope you are doing well. My name is [PERSON_NAME], and…" at bounding box center [680, 606] width 424 height 272
type textarea "<p>Good evening Dr. Hand,&nbsp;</p><p>I hope you are doing well. My name is [PE…"
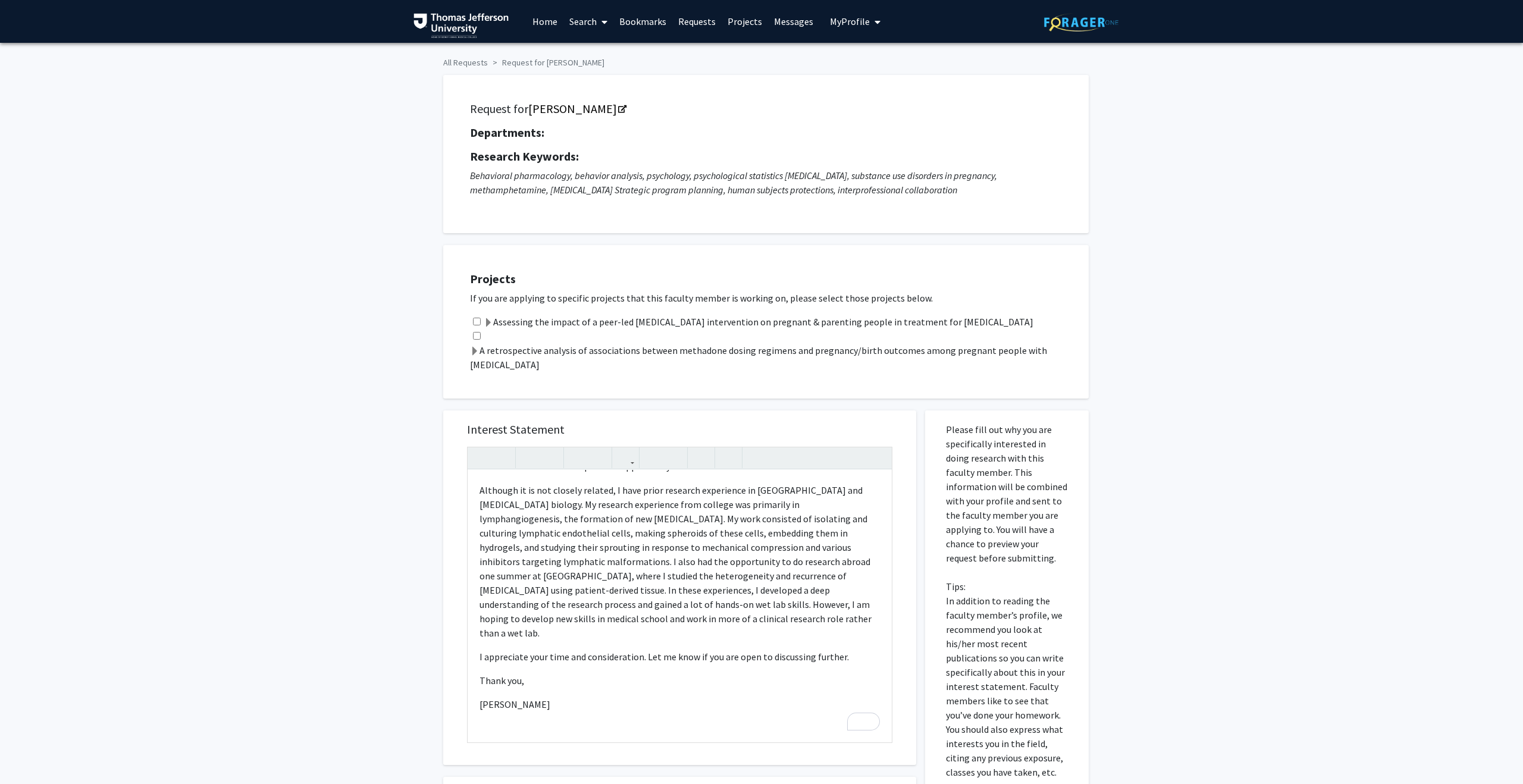
click at [475, 338] on input "checkbox" at bounding box center [477, 336] width 8 height 8
checkbox input "true"
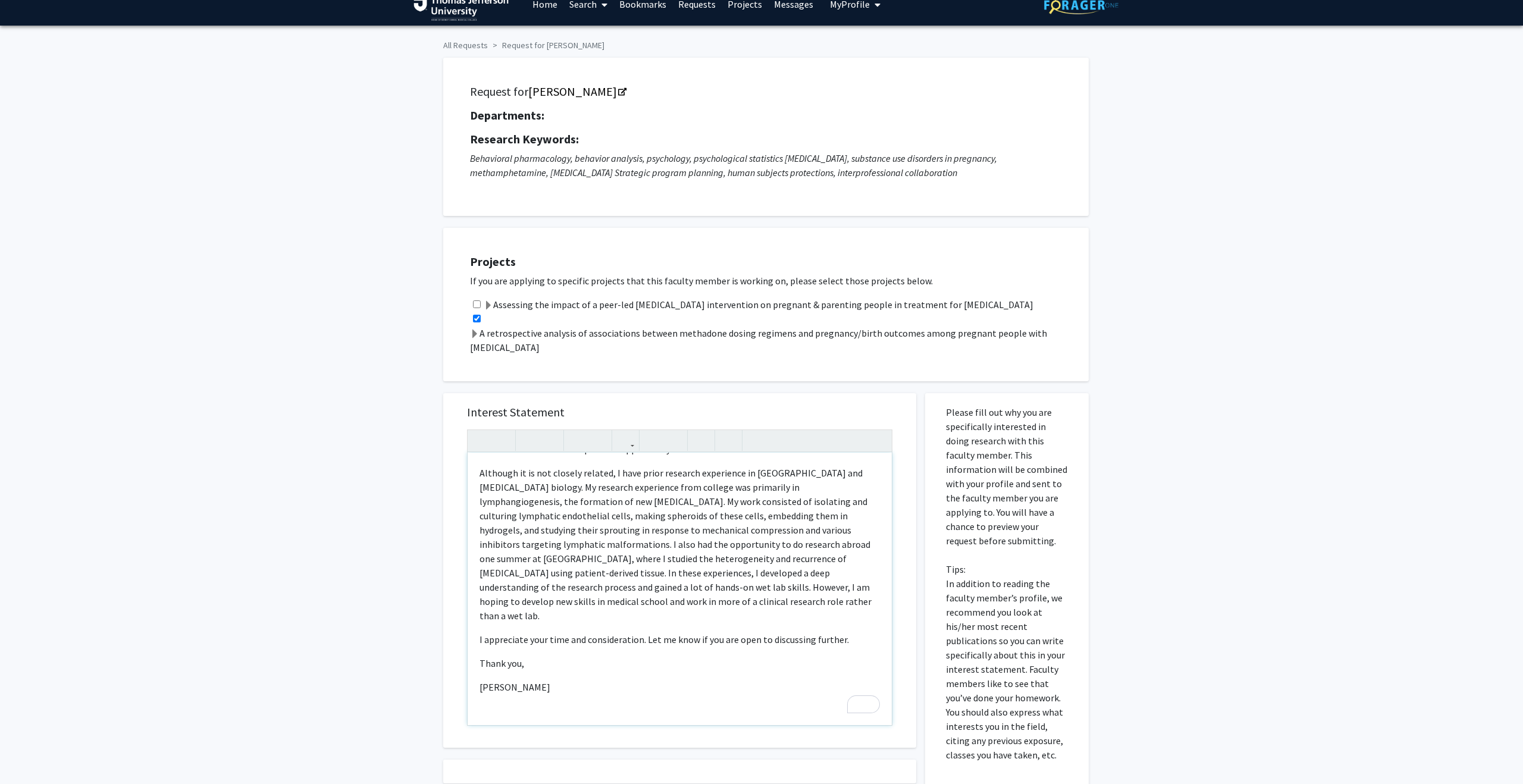
scroll to position [0, 0]
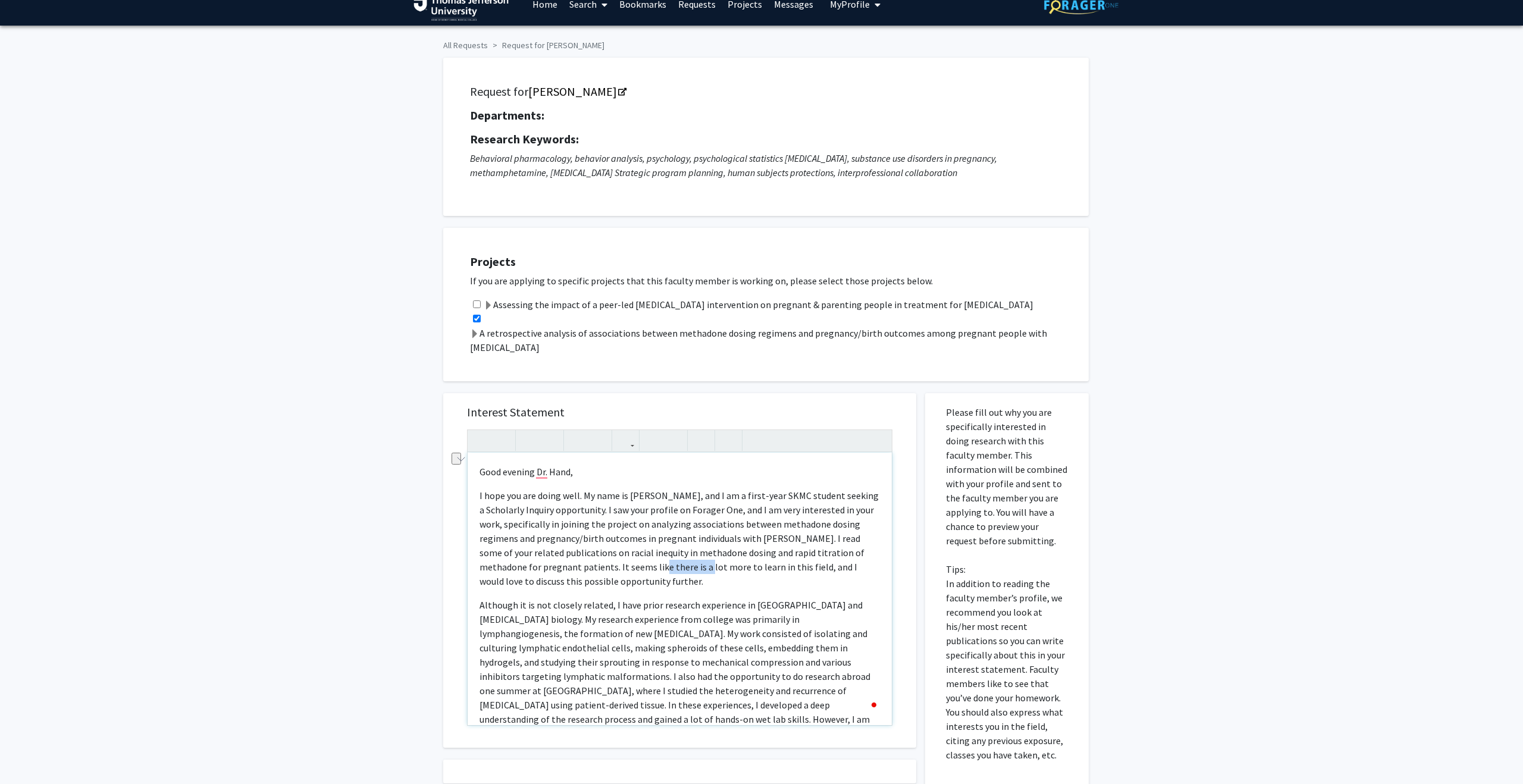
drag, startPoint x: 636, startPoint y: 568, endPoint x: 685, endPoint y: 568, distance: 49.0
click at [685, 568] on p "I hope you are doing well. My name is [PERSON_NAME], and I am a first-year SKMC…" at bounding box center [680, 538] width 401 height 100
drag, startPoint x: 685, startPoint y: 568, endPoint x: 663, endPoint y: 568, distance: 22.0
click at [663, 568] on p "I hope you are doing well. My name is [PERSON_NAME], and I am a first-year SKMC…" at bounding box center [680, 538] width 401 height 100
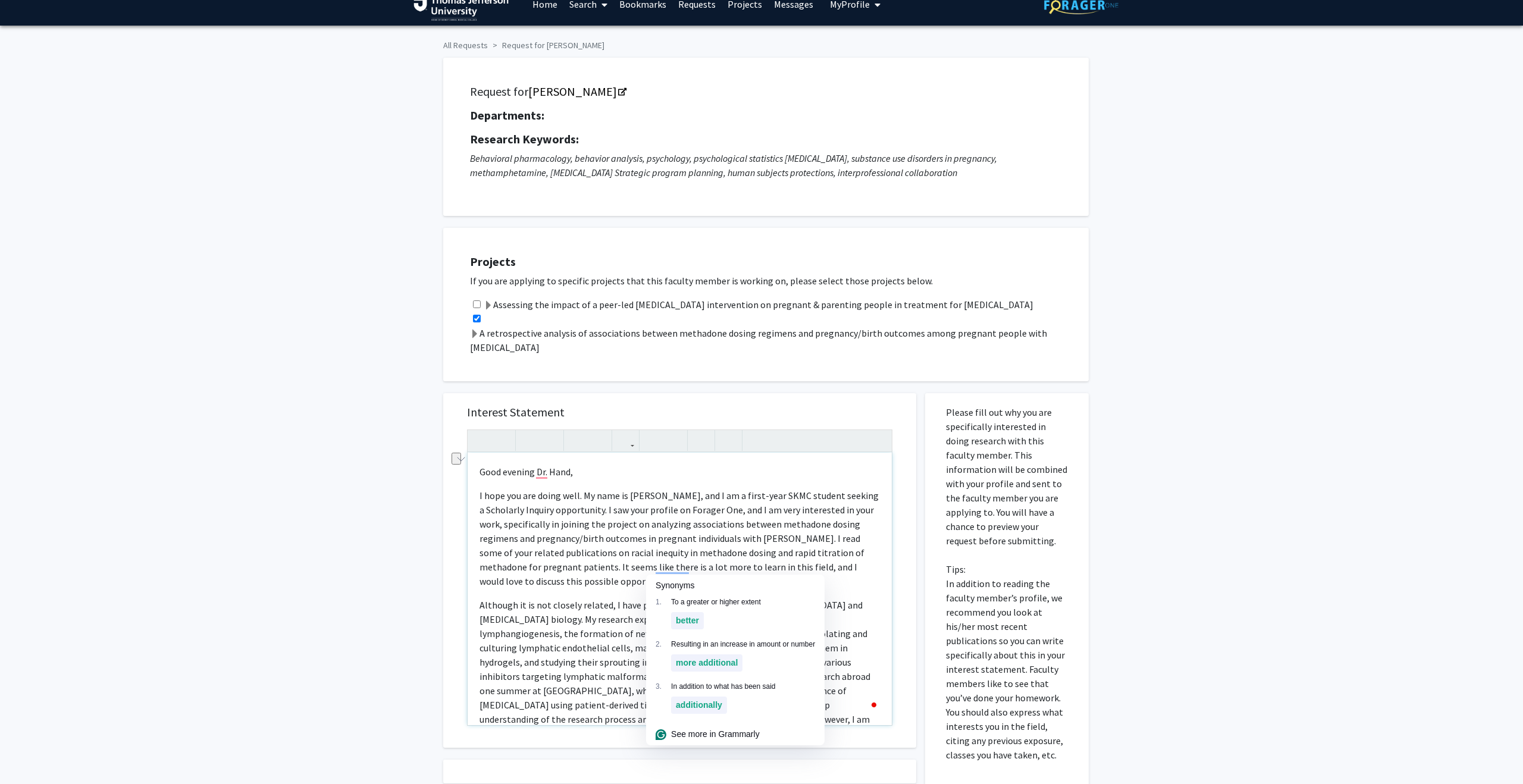
type textarea "<p>Good evening Dr. Hand,&nbsp;</p><p>I hope you are doing well. My name is [PE…"
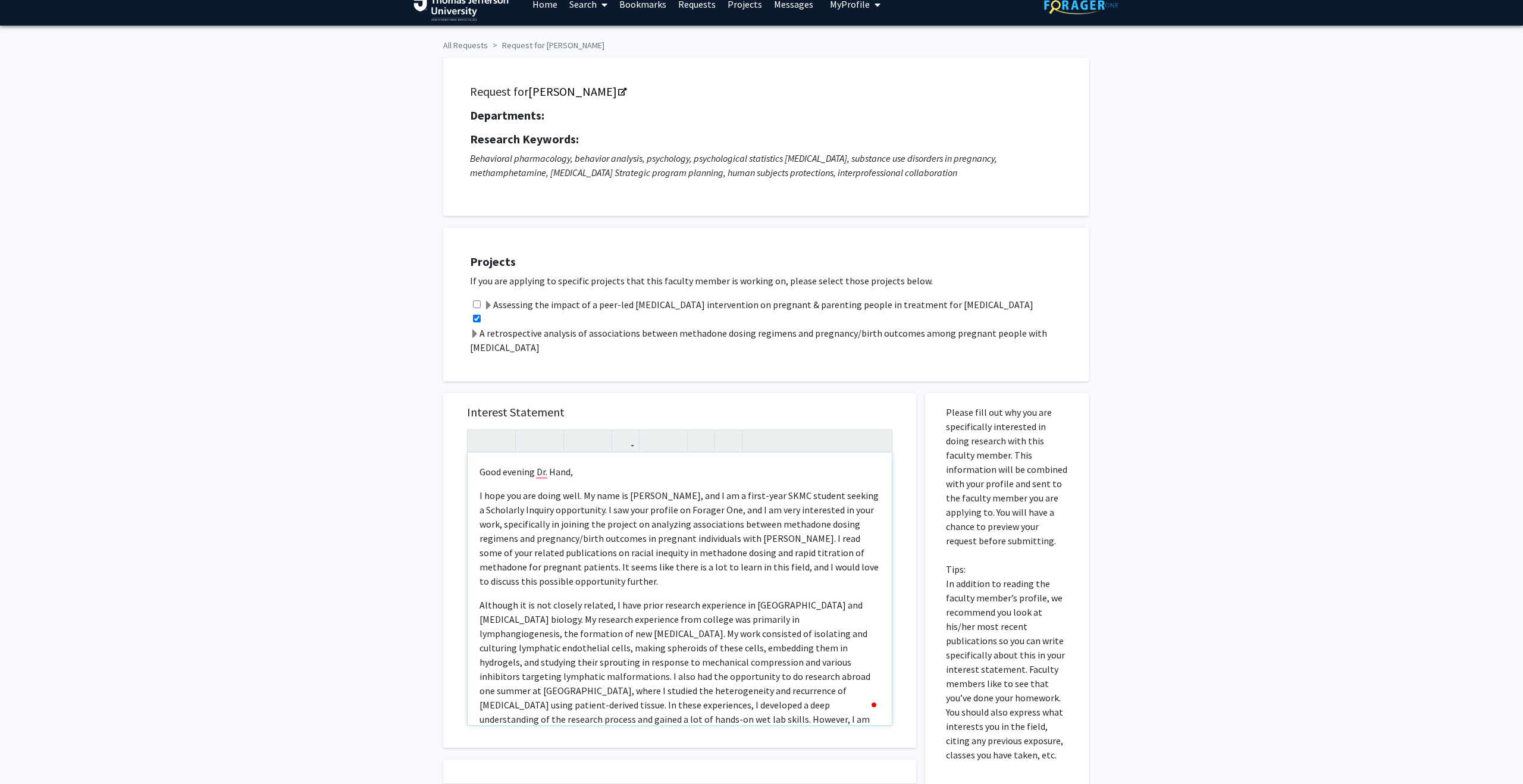
click at [651, 581] on p "I hope you are doing well. My name is [PERSON_NAME], and I am a first-year SKMC…" at bounding box center [680, 538] width 401 height 100
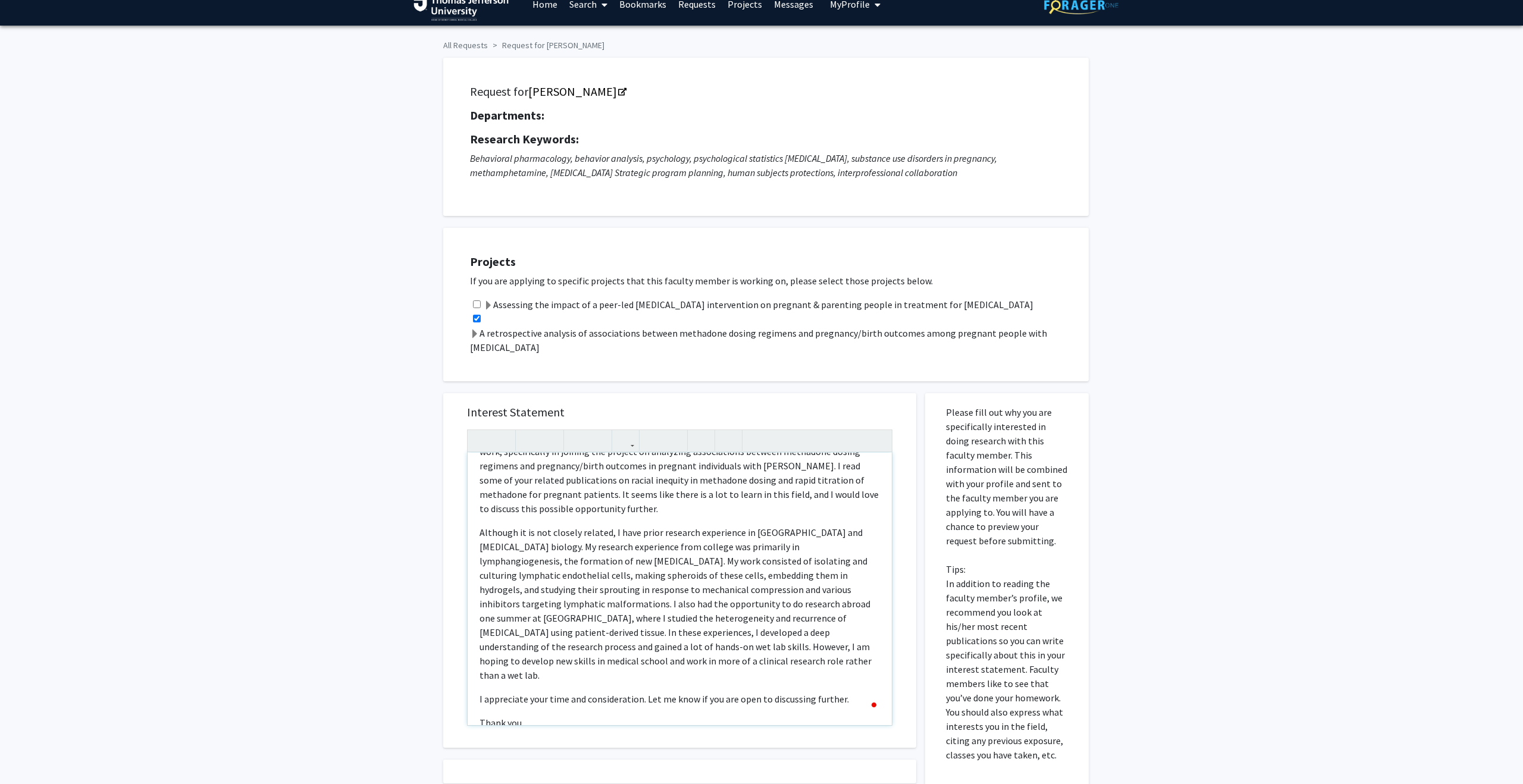
click at [624, 535] on p "Although it is not closely related, I have prior research experience in [GEOGRA…" at bounding box center [680, 604] width 401 height 157
click at [634, 666] on p "Although it is not closely related, I have prior research experience in [GEOGRA…" at bounding box center [680, 604] width 401 height 157
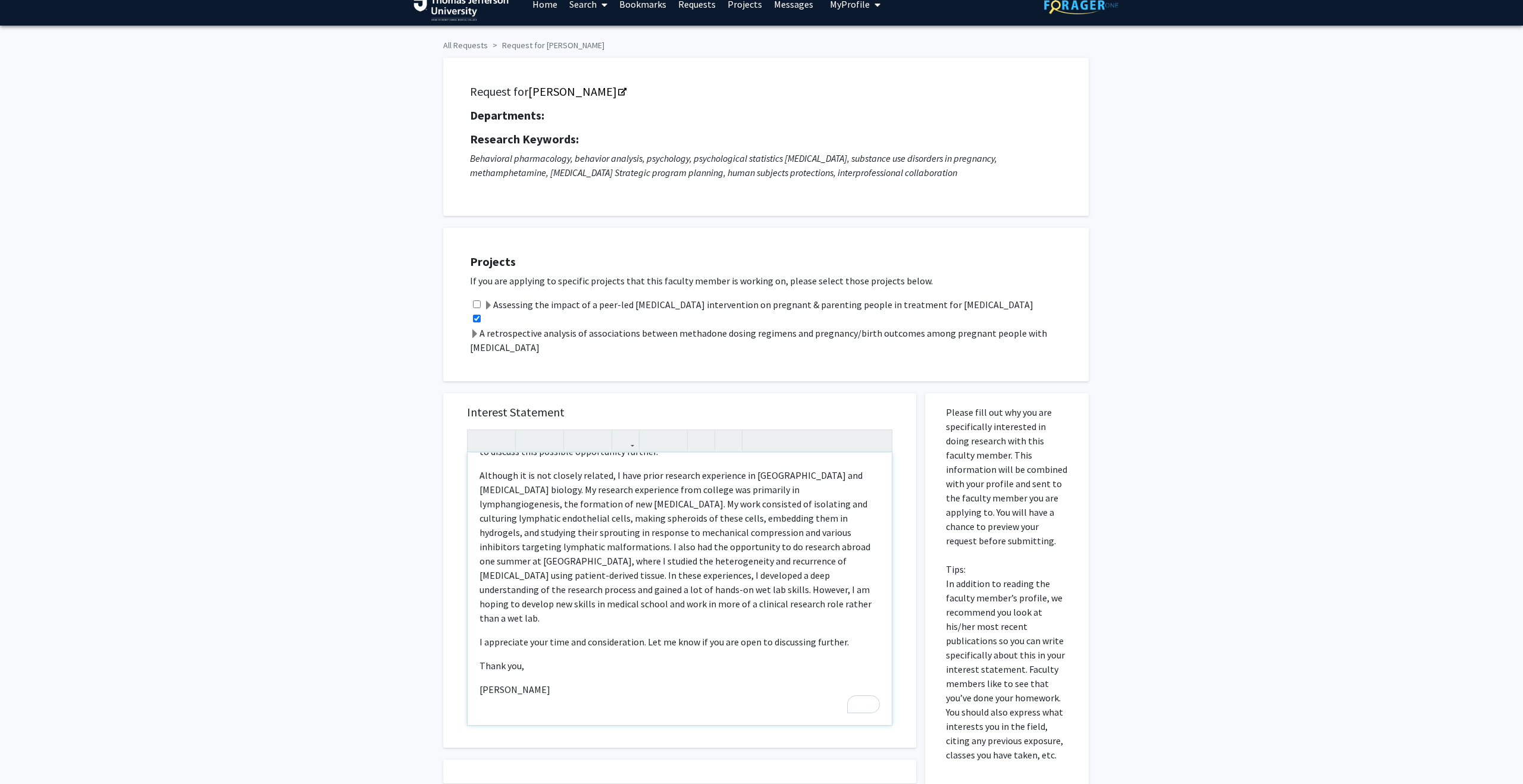
scroll to position [132, 0]
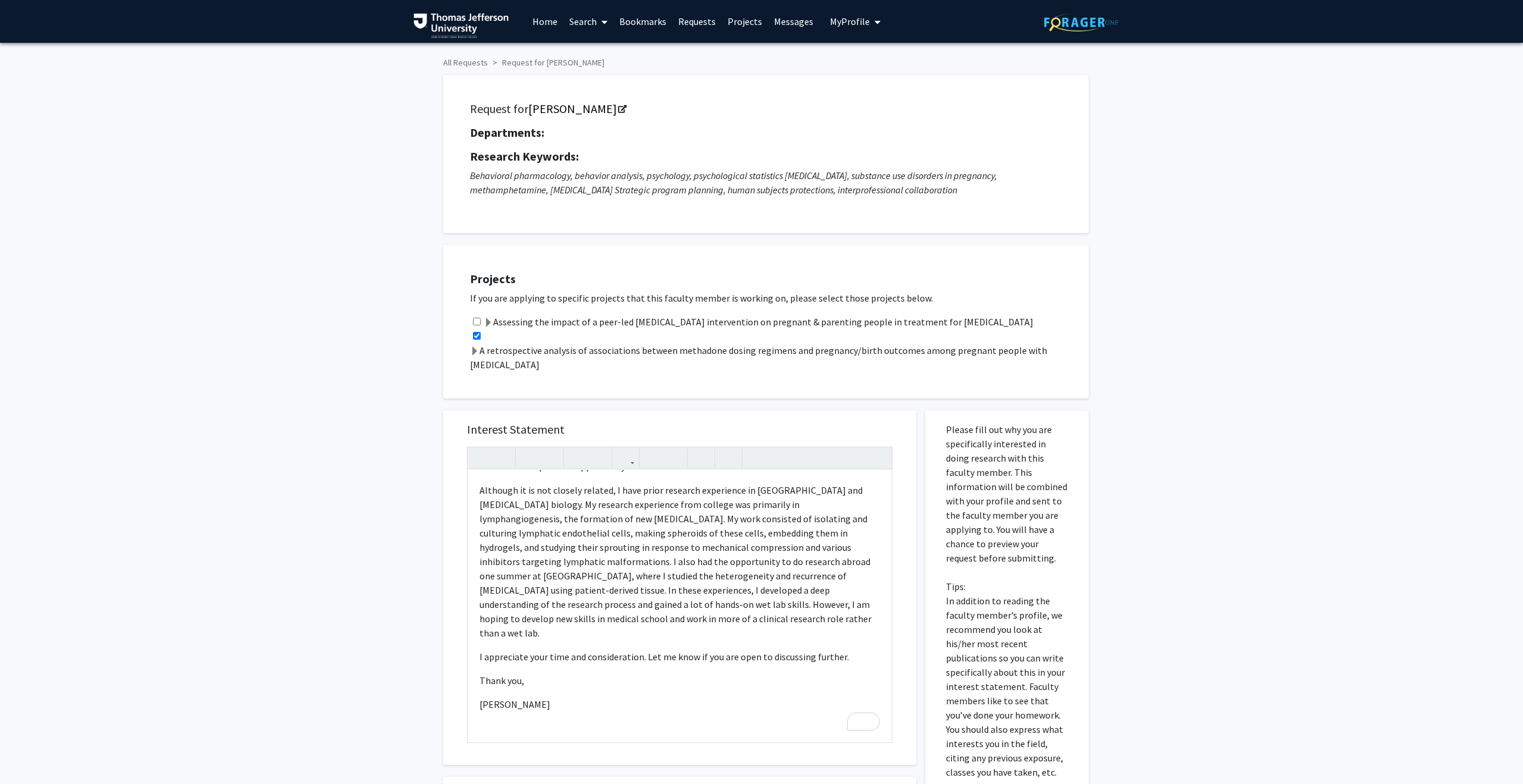
click at [473, 350] on span at bounding box center [474, 351] width 10 height 10
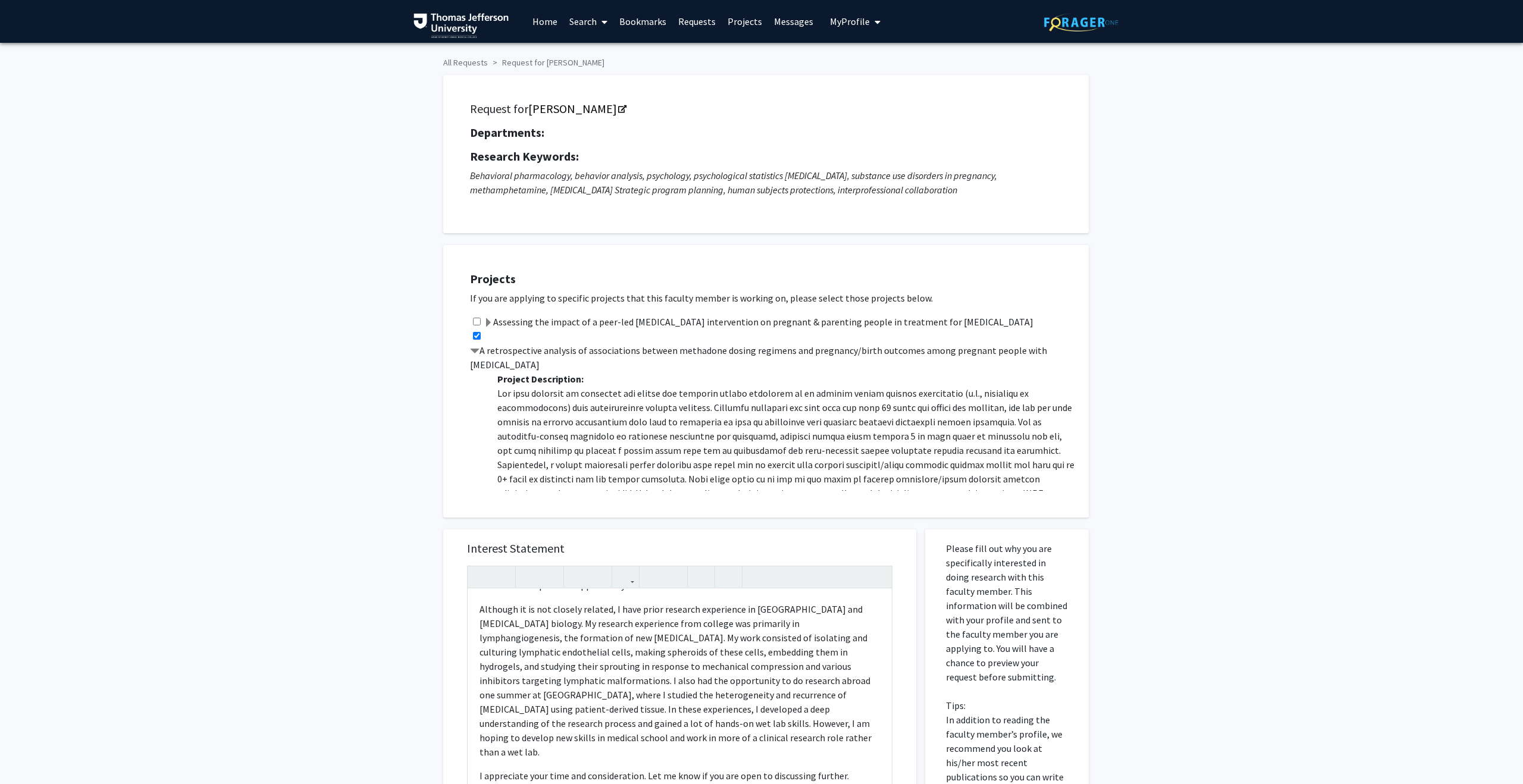
click at [473, 350] on span at bounding box center [474, 351] width 10 height 10
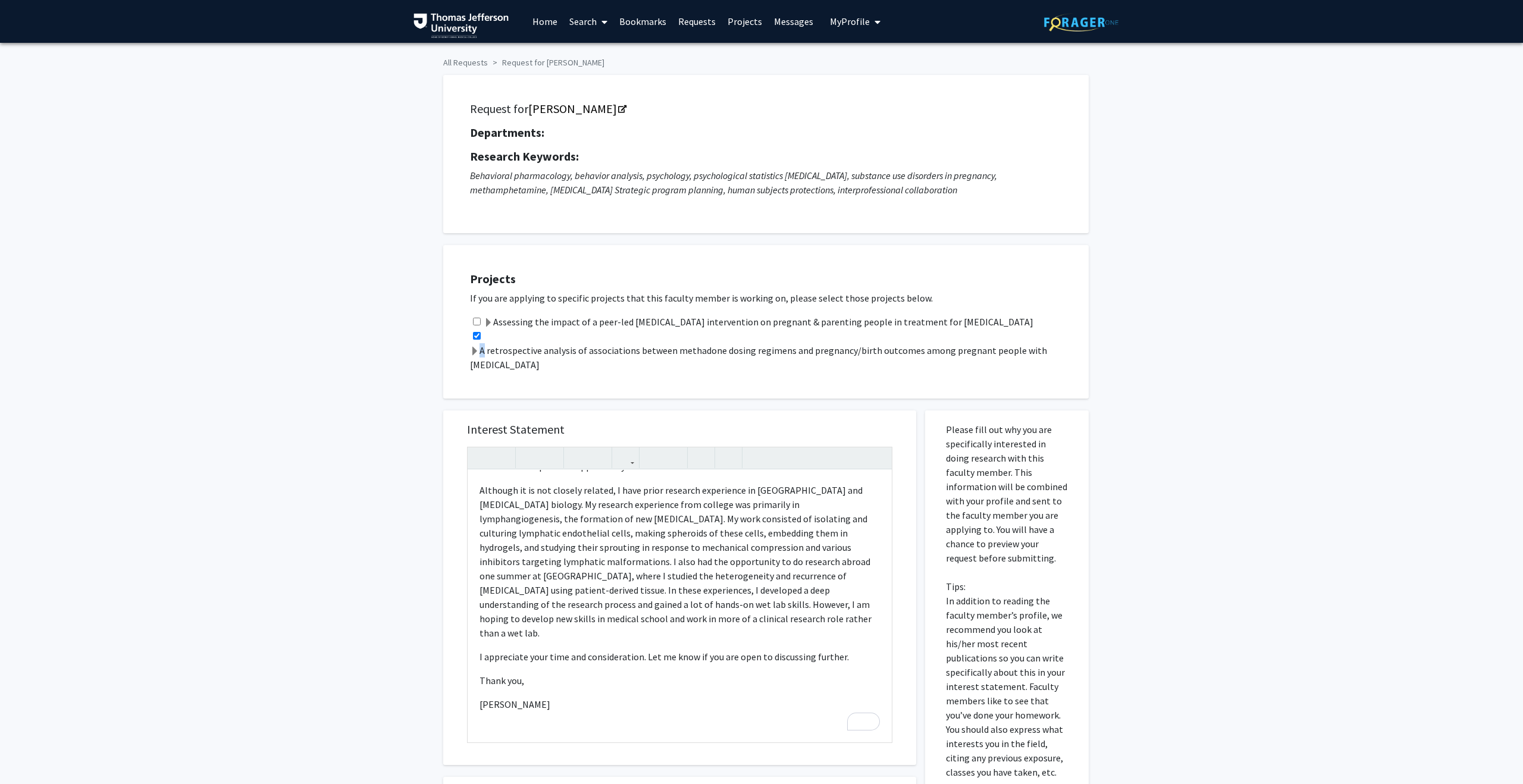
click at [473, 350] on span at bounding box center [474, 351] width 10 height 10
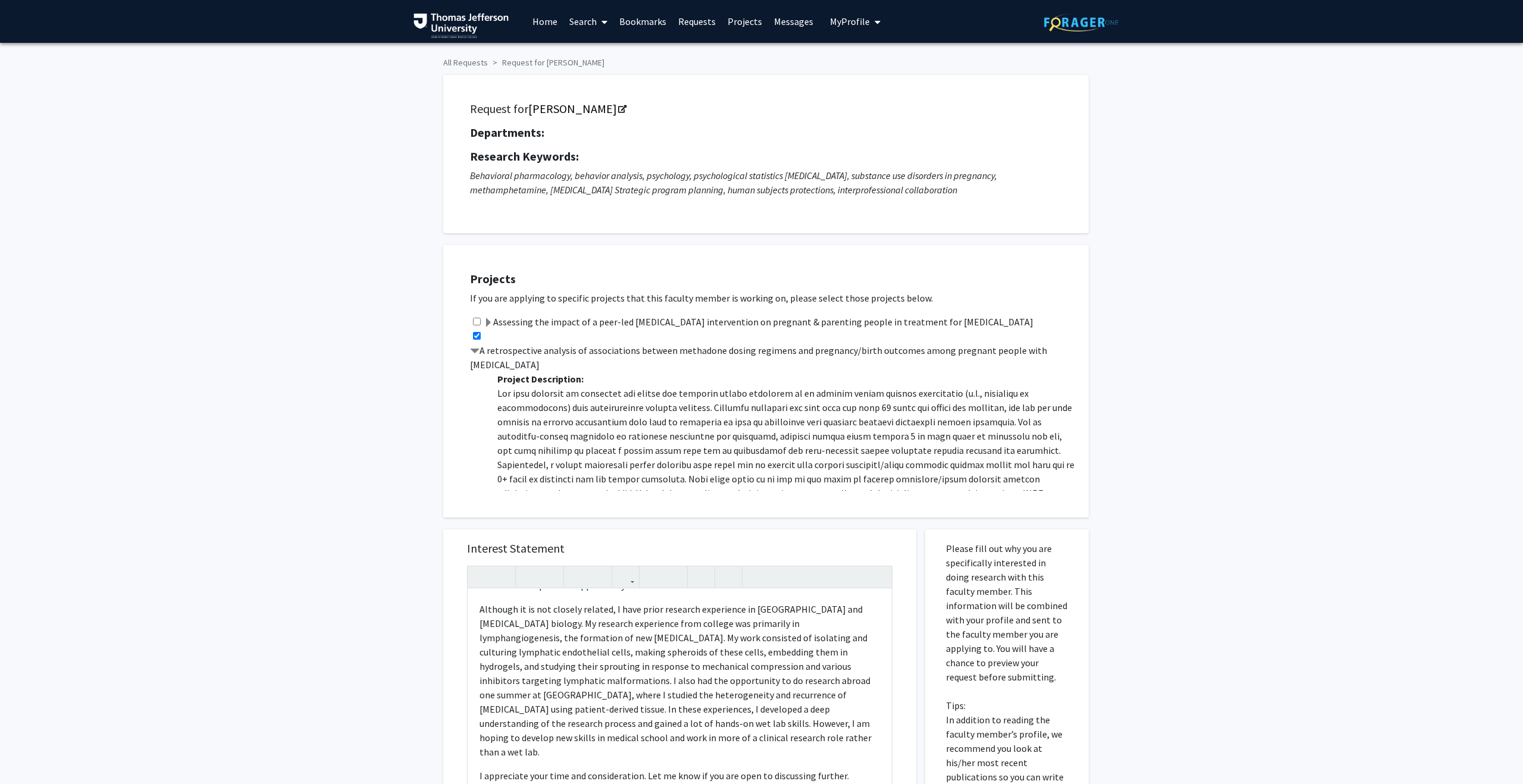
click at [475, 348] on span at bounding box center [474, 351] width 10 height 10
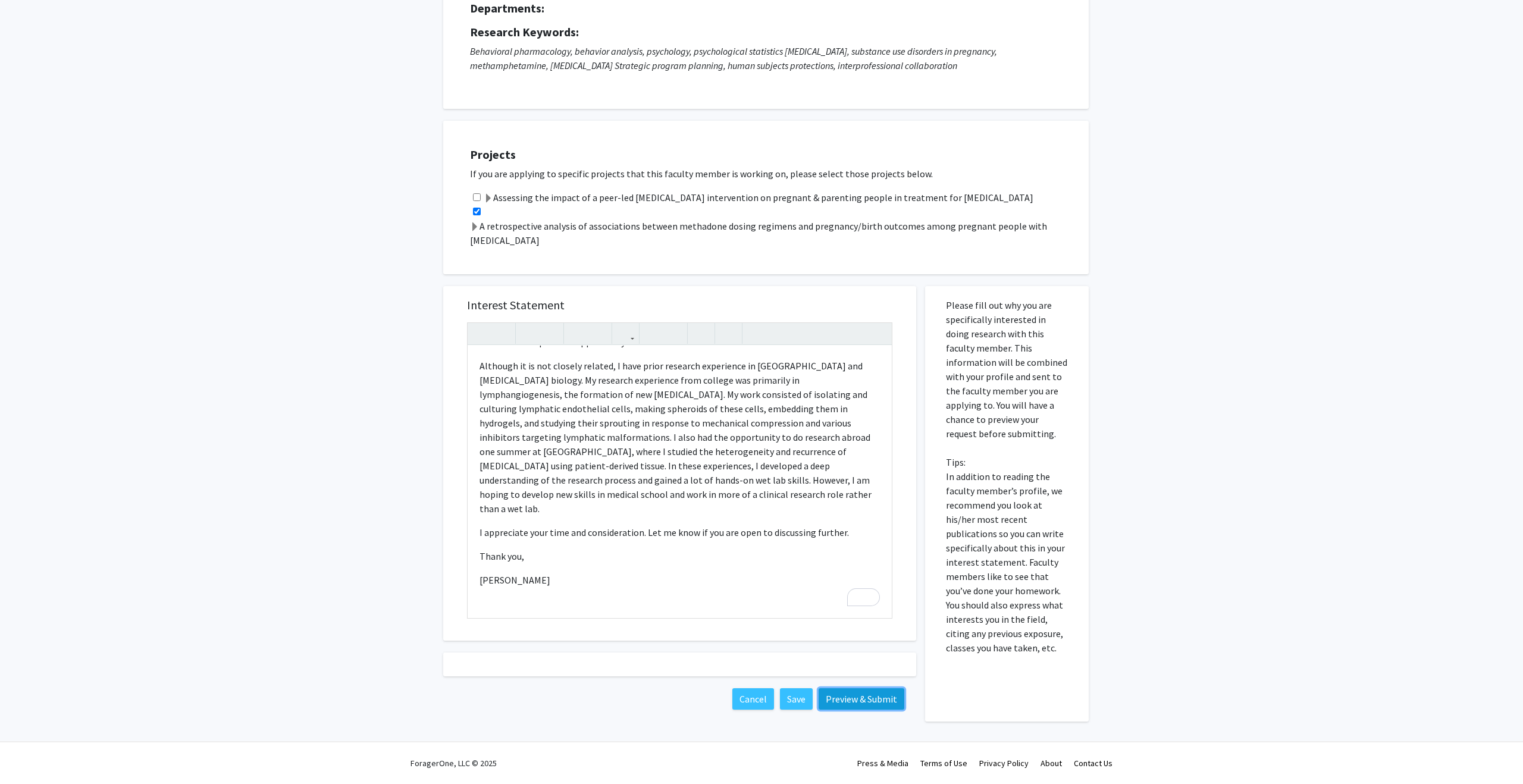
click at [850, 702] on button "Preview & Submit" at bounding box center [861, 698] width 86 height 22
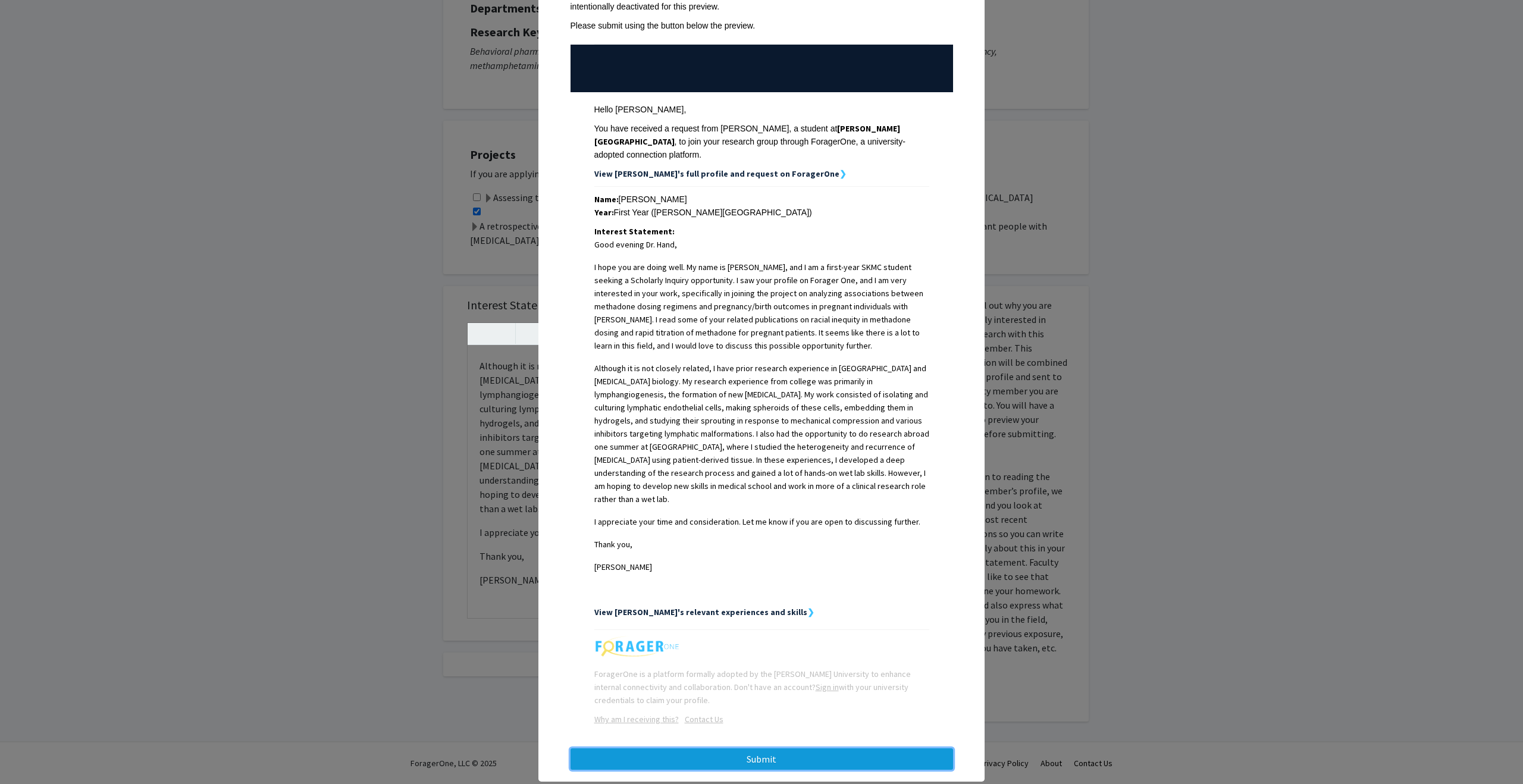
click at [683, 748] on button "Submit" at bounding box center [761, 759] width 382 height 22
